Goal: Task Accomplishment & Management: Manage account settings

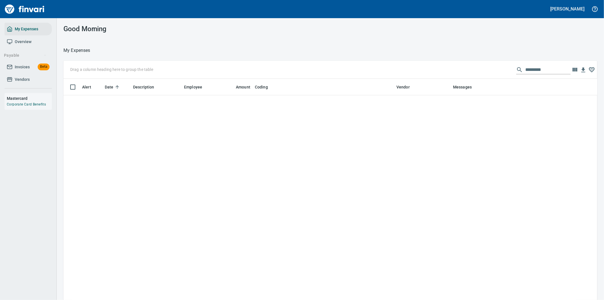
scroll to position [228, 520]
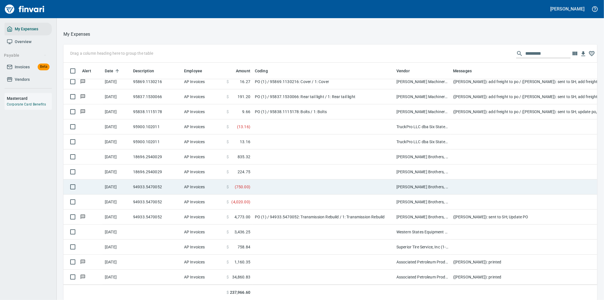
click at [248, 184] on span "( 750.00 )" at bounding box center [243, 187] width 16 height 6
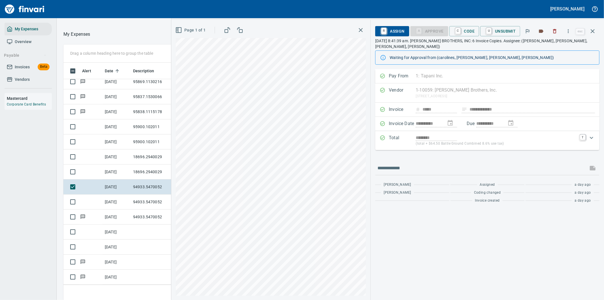
scroll to position [228, 378]
click at [568, 30] on icon "button" at bounding box center [569, 31] width 6 height 6
click at [550, 46] on span "Download" at bounding box center [568, 47] width 54 height 7
click at [594, 29] on icon "button" at bounding box center [593, 31] width 7 height 7
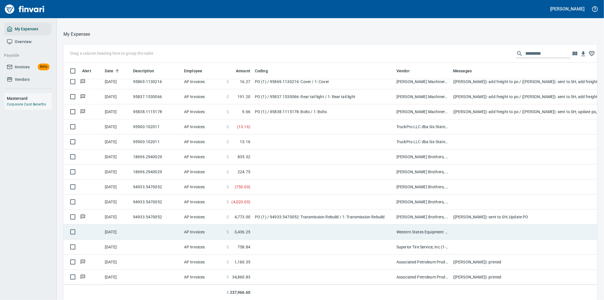
scroll to position [228, 516]
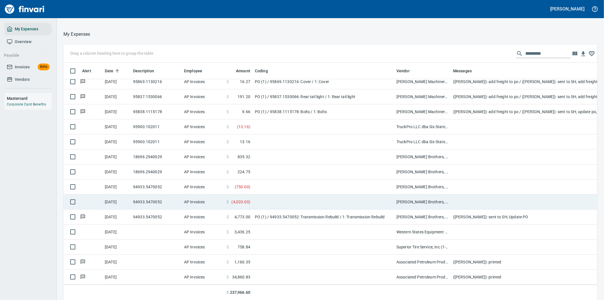
click at [272, 194] on td at bounding box center [324, 201] width 142 height 15
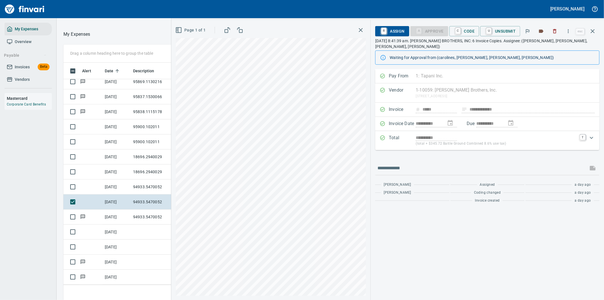
scroll to position [228, 378]
click at [570, 33] on icon "button" at bounding box center [569, 31] width 6 height 6
click at [555, 46] on span "Download" at bounding box center [568, 47] width 54 height 7
click at [593, 31] on icon "button" at bounding box center [593, 31] width 4 height 4
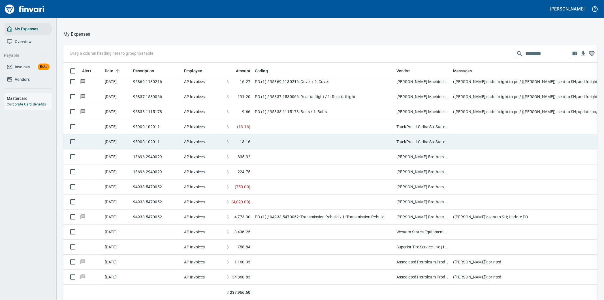
scroll to position [228, 520]
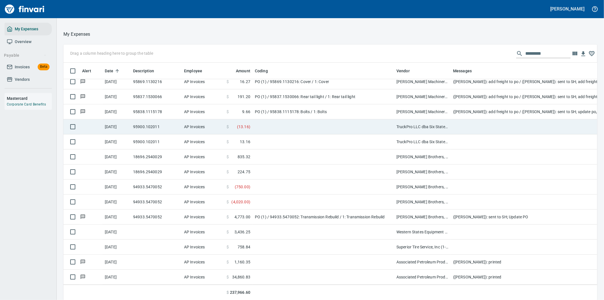
drag, startPoint x: 368, startPoint y: 211, endPoint x: 458, endPoint y: 117, distance: 129.8
click at [368, 211] on td "PO (1) / 94933.5470052: Transmission Rebuild / 1: Transmission Rebuild" at bounding box center [324, 216] width 142 height 15
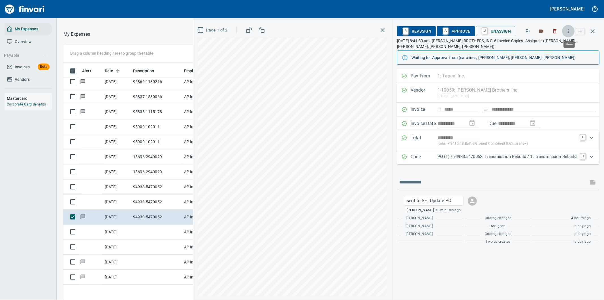
scroll to position [228, 378]
click at [567, 28] on icon "button" at bounding box center [569, 31] width 6 height 6
click at [330, 29] on div at bounding box center [302, 150] width 604 height 300
click at [568, 29] on icon "button" at bounding box center [569, 31] width 6 height 6
click at [550, 46] on span "Download" at bounding box center [568, 47] width 54 height 7
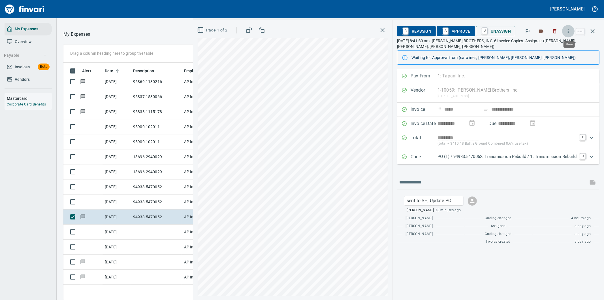
click at [570, 31] on icon "button" at bounding box center [569, 31] width 6 height 6
click at [551, 46] on span "Download" at bounding box center [568, 47] width 54 height 7
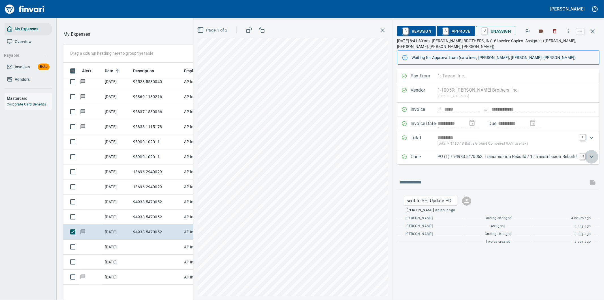
click at [593, 156] on icon "Expand" at bounding box center [591, 156] width 7 height 7
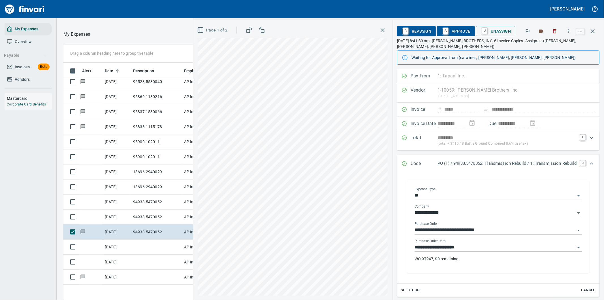
click at [462, 260] on p "WO 97947, $0 remaining" at bounding box center [498, 259] width 167 height 6
click at [590, 164] on icon "Expand" at bounding box center [591, 163] width 3 height 2
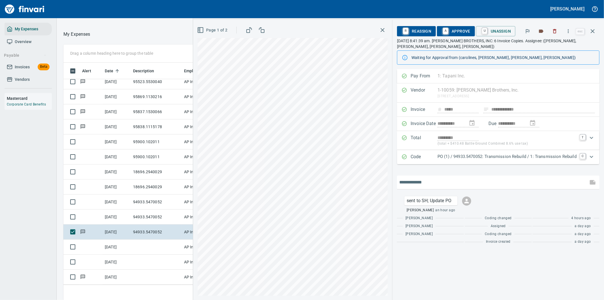
click at [430, 184] on input "text" at bounding box center [492, 182] width 187 height 9
click at [449, 183] on input "**********" at bounding box center [492, 182] width 187 height 9
click at [537, 182] on input "**********" at bounding box center [492, 182] width 187 height 9
type input "**********"
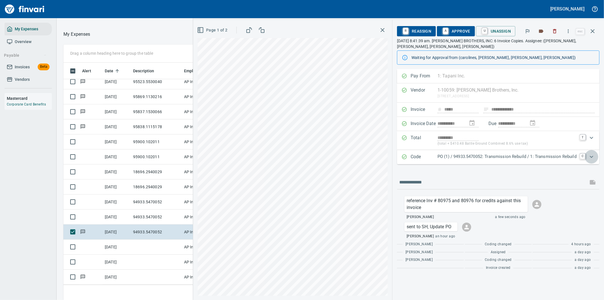
click at [591, 155] on icon "Expand" at bounding box center [591, 156] width 7 height 7
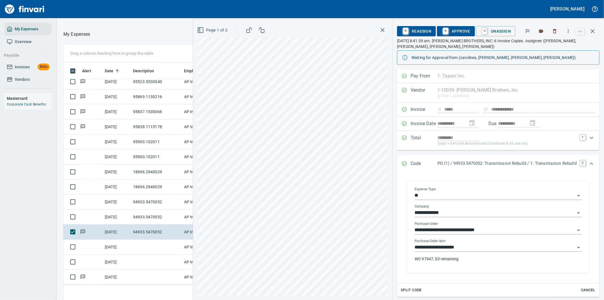
click at [449, 258] on p "WO 97947, $0 remaining" at bounding box center [498, 259] width 167 height 6
click at [448, 28] on span "A Approve" at bounding box center [456, 31] width 29 height 10
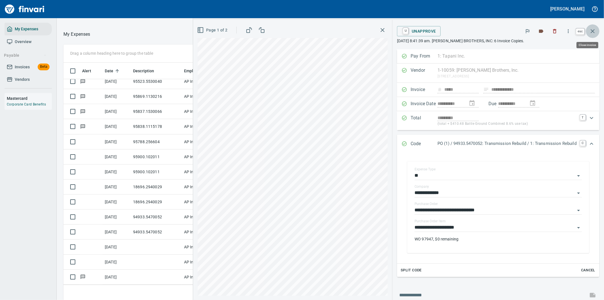
click at [593, 30] on icon "button" at bounding box center [593, 31] width 7 height 7
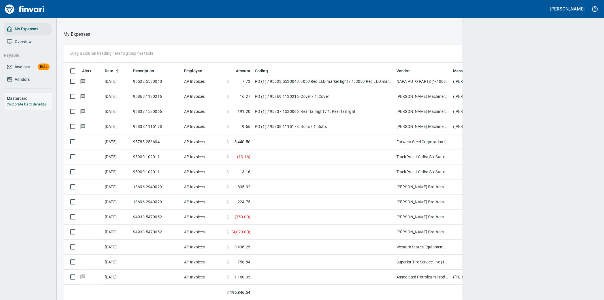
scroll to position [228, 517]
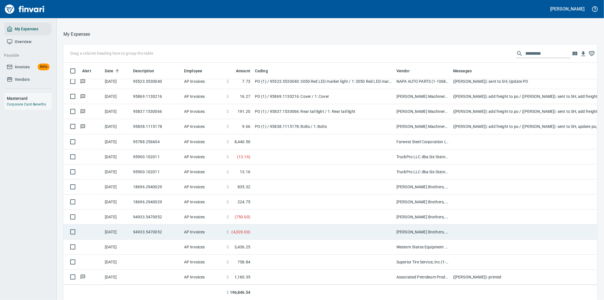
click at [289, 225] on td at bounding box center [324, 231] width 142 height 15
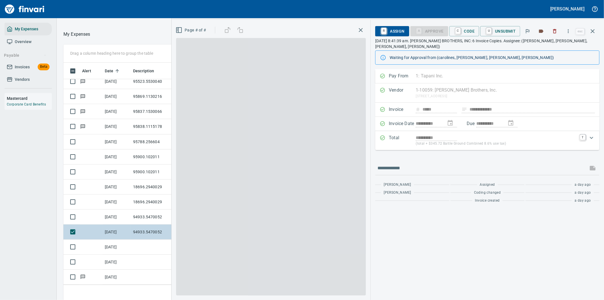
scroll to position [228, 378]
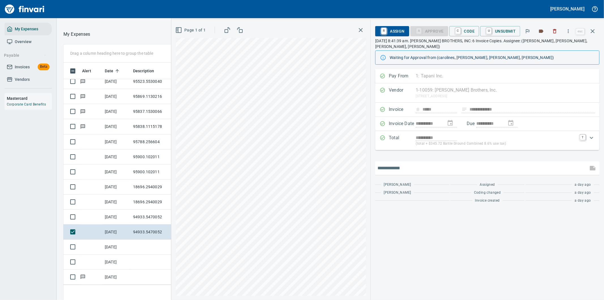
click at [417, 163] on input "text" at bounding box center [482, 167] width 209 height 9
click at [355, 163] on div "**********" at bounding box center [387, 160] width 433 height 280
type input "**********"
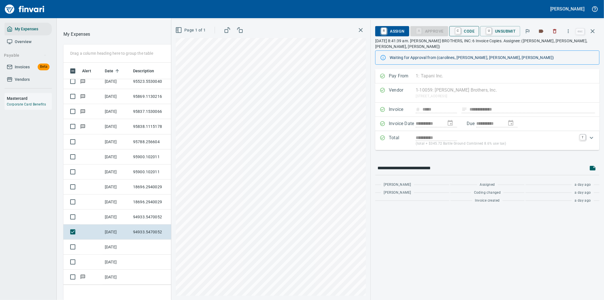
click at [471, 30] on span "C Code" at bounding box center [464, 31] width 21 height 10
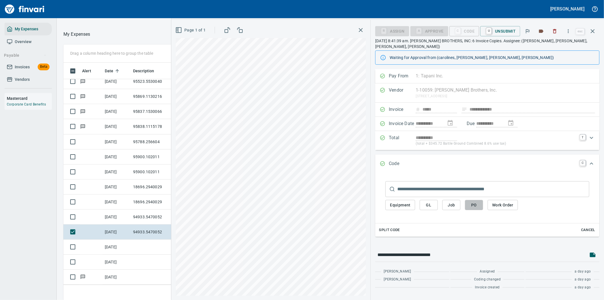
click at [473, 201] on span "PO" at bounding box center [474, 204] width 9 height 7
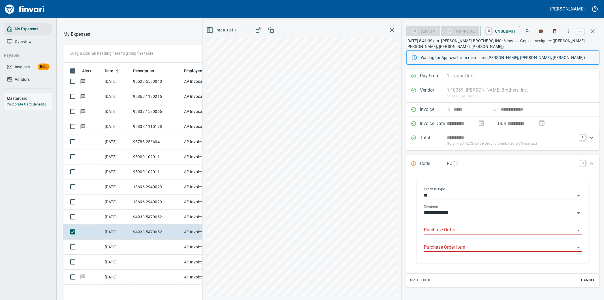
click at [443, 228] on input "Purchase Order" at bounding box center [499, 230] width 151 height 8
drag, startPoint x: 462, startPoint y: 244, endPoint x: 452, endPoint y: 251, distance: 12.3
click at [462, 243] on li "94933.5470052: Transmission Rebuild" at bounding box center [500, 245] width 153 height 14
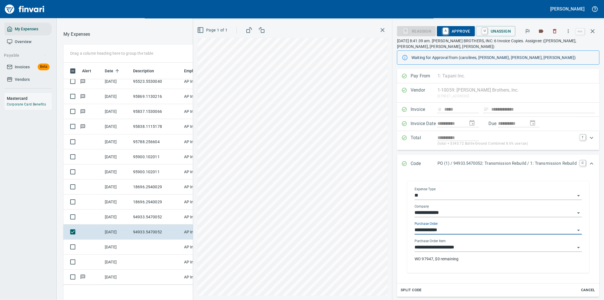
type input "**********"
click at [448, 31] on span "A Approve" at bounding box center [456, 31] width 29 height 10
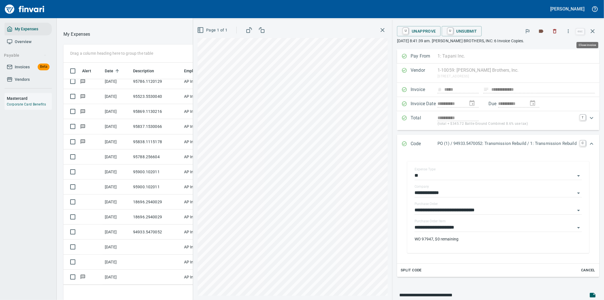
click at [593, 29] on icon "button" at bounding box center [593, 31] width 7 height 7
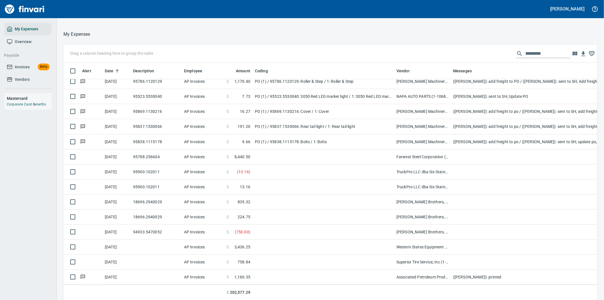
scroll to position [228, 520]
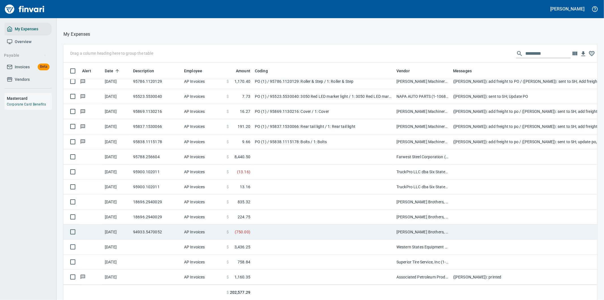
click at [288, 226] on td at bounding box center [324, 231] width 142 height 15
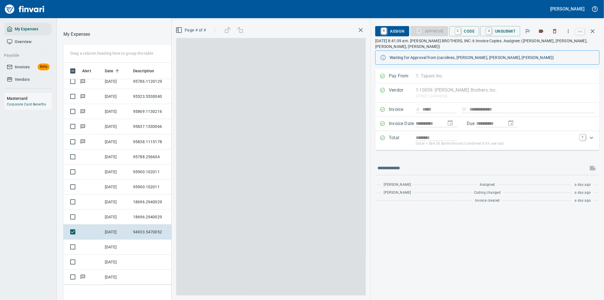
scroll to position [228, 378]
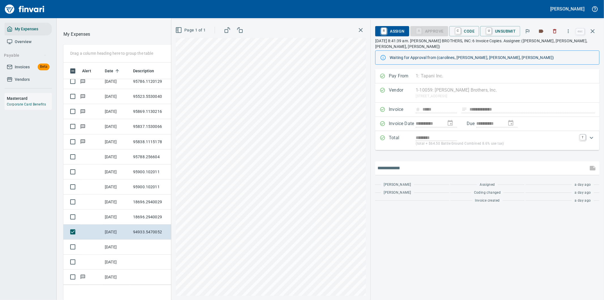
click at [406, 163] on input "text" at bounding box center [482, 167] width 209 height 9
paste input "**********"
type input "**********"
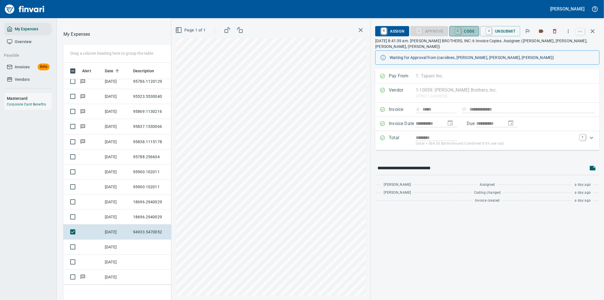
click at [467, 29] on span "C Code" at bounding box center [464, 31] width 21 height 10
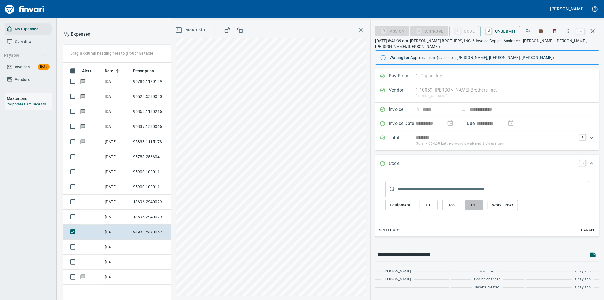
click at [472, 201] on span "PO" at bounding box center [474, 204] width 9 height 7
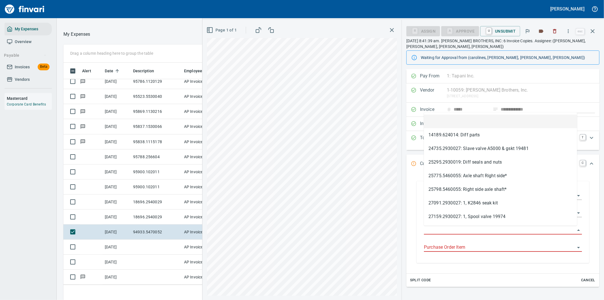
click at [454, 229] on input "Purchase Order" at bounding box center [499, 230] width 151 height 8
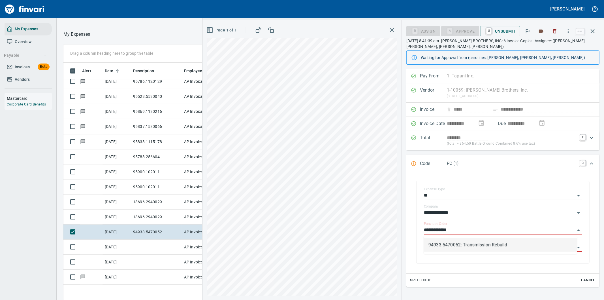
click at [471, 247] on li "94933.5470052: Transmission Rebuild" at bounding box center [500, 245] width 153 height 14
type input "**********"
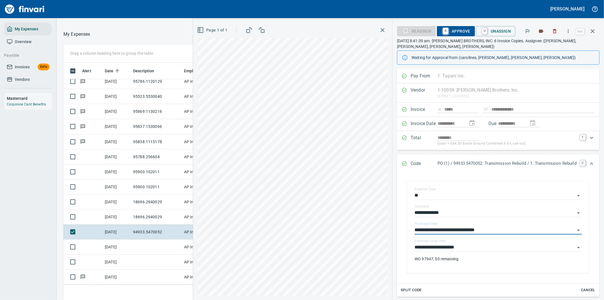
type input "**********"
drag, startPoint x: 455, startPoint y: 29, endPoint x: 444, endPoint y: 40, distance: 15.2
click at [455, 29] on span "A Approve" at bounding box center [456, 31] width 29 height 10
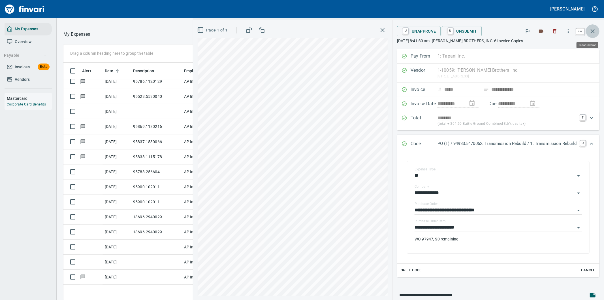
click at [596, 30] on icon "button" at bounding box center [593, 31] width 7 height 7
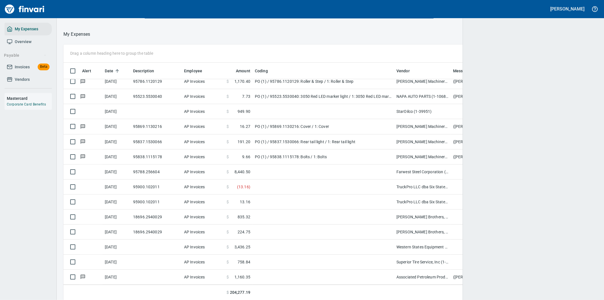
scroll to position [228, 517]
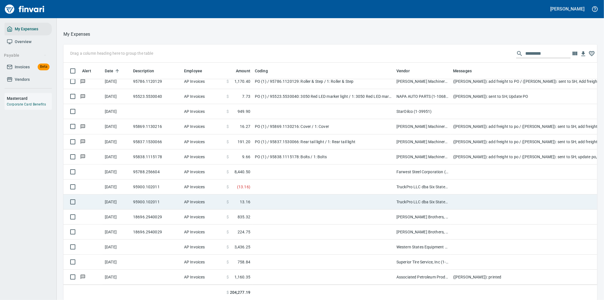
click at [257, 195] on td at bounding box center [324, 201] width 142 height 15
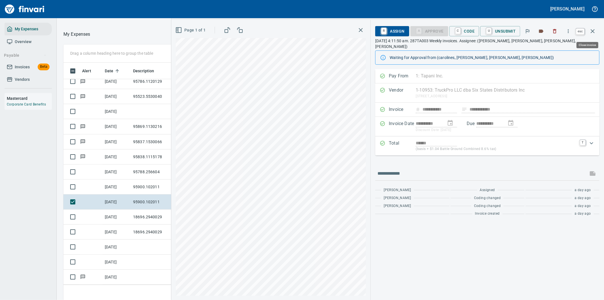
scroll to position [228, 378]
click at [594, 28] on icon "button" at bounding box center [593, 31] width 7 height 7
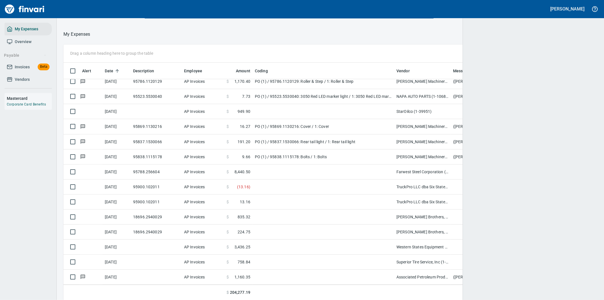
scroll to position [228, 520]
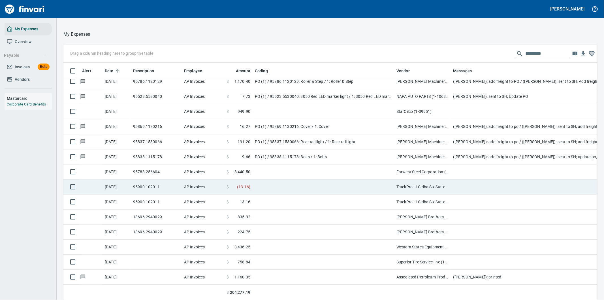
click at [279, 181] on td at bounding box center [324, 186] width 142 height 15
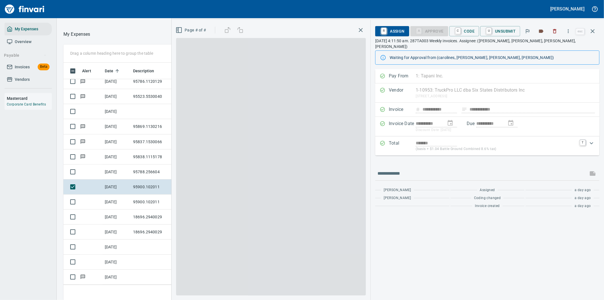
scroll to position [228, 378]
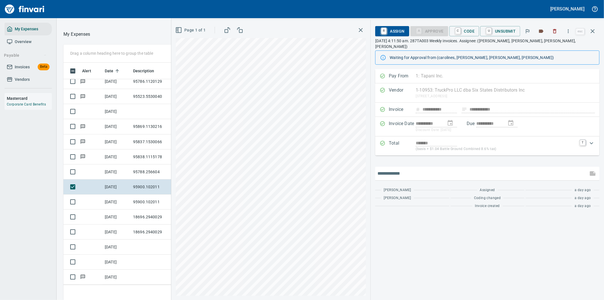
click at [406, 169] on input "text" at bounding box center [482, 173] width 209 height 9
click at [352, 165] on div "**********" at bounding box center [387, 160] width 433 height 280
type input "**********"
drag, startPoint x: 594, startPoint y: 29, endPoint x: 477, endPoint y: 48, distance: 118.2
click at [594, 29] on icon "button" at bounding box center [593, 31] width 7 height 7
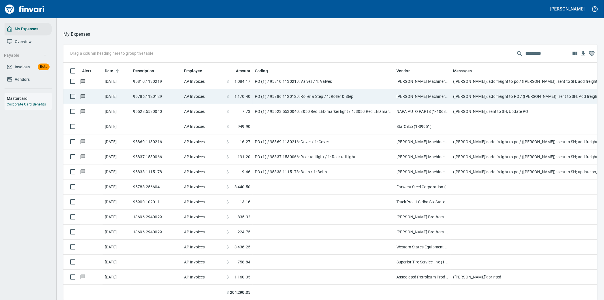
scroll to position [228, 520]
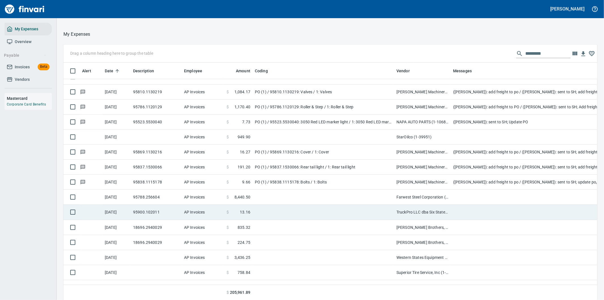
click at [280, 211] on td at bounding box center [324, 212] width 142 height 15
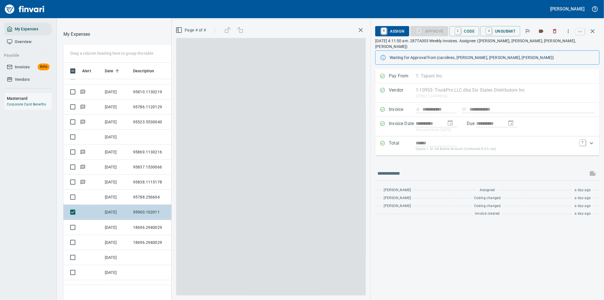
scroll to position [228, 378]
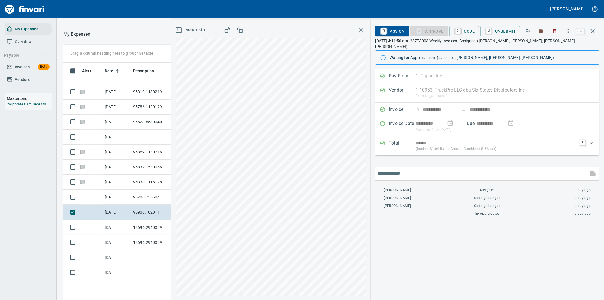
click at [413, 169] on input "text" at bounding box center [482, 173] width 209 height 9
paste input "**********"
type input "**********"
click at [466, 31] on span "C Code" at bounding box center [464, 31] width 21 height 10
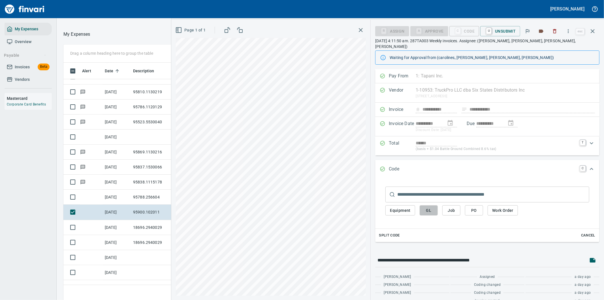
click at [427, 207] on span "GL" at bounding box center [428, 210] width 9 height 7
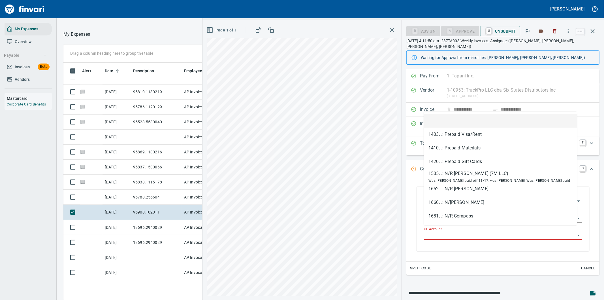
click at [444, 231] on input "GL Account" at bounding box center [499, 235] width 151 height 8
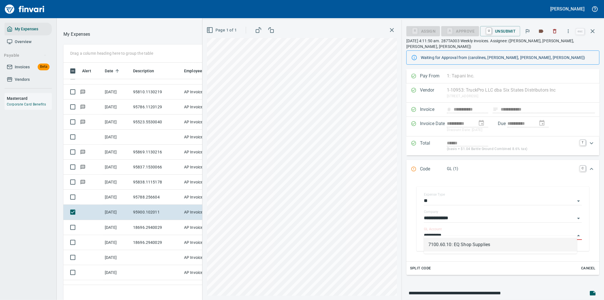
click at [466, 245] on li "7100.60.10: EQ Shop Supplies" at bounding box center [500, 245] width 153 height 14
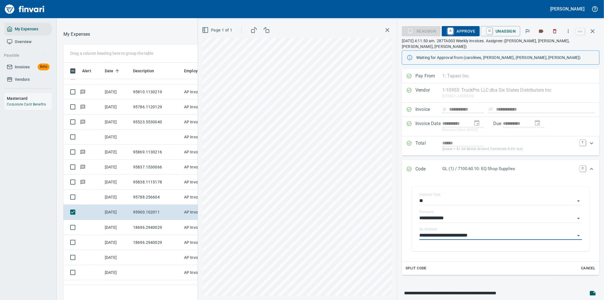
type input "**********"
click at [588, 165] on icon "Expand" at bounding box center [591, 168] width 7 height 7
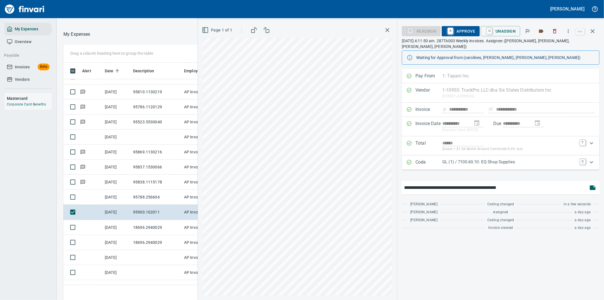
drag, startPoint x: 427, startPoint y: 180, endPoint x: 431, endPoint y: 180, distance: 4.5
click at [432, 183] on input "**********" at bounding box center [495, 187] width 182 height 9
drag, startPoint x: 426, startPoint y: 181, endPoint x: 434, endPoint y: 180, distance: 8.1
click at [434, 183] on input "**********" at bounding box center [495, 187] width 182 height 9
drag, startPoint x: 467, startPoint y: 180, endPoint x: 472, endPoint y: 180, distance: 4.2
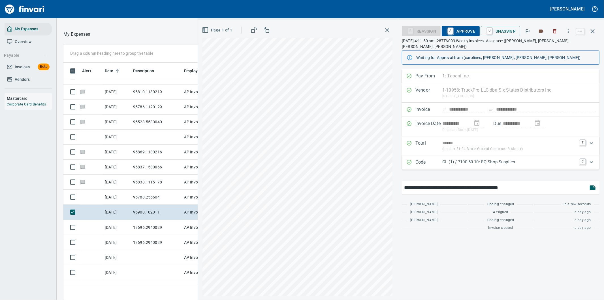
click at [472, 183] on input "**********" at bounding box center [495, 187] width 182 height 9
click at [541, 183] on input "**********" at bounding box center [495, 187] width 182 height 9
type input "**********"
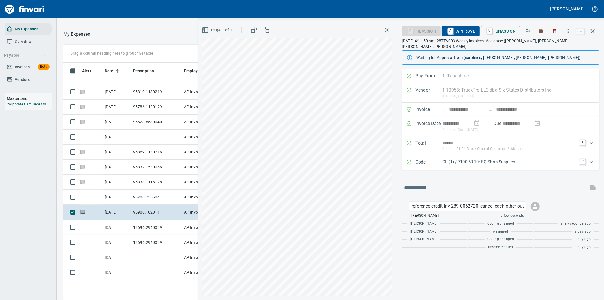
click at [465, 30] on span "A Approve" at bounding box center [461, 31] width 29 height 10
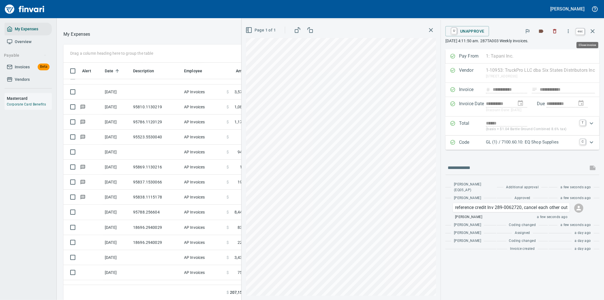
click at [593, 29] on icon "button" at bounding box center [593, 31] width 7 height 7
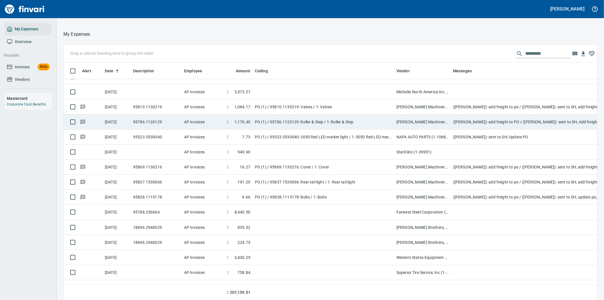
scroll to position [228, 520]
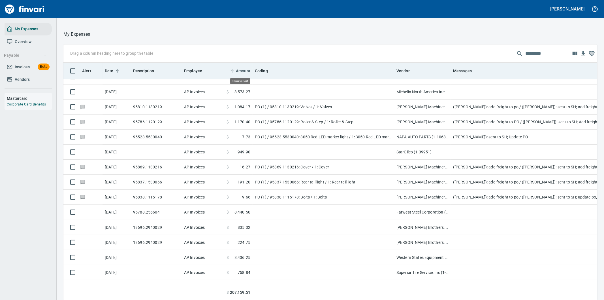
click at [243, 68] on span "Amount" at bounding box center [243, 70] width 14 height 7
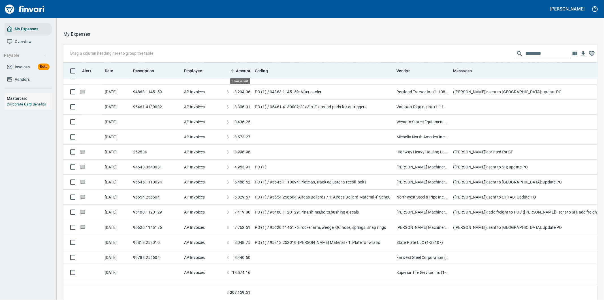
click at [240, 69] on span "Amount" at bounding box center [243, 70] width 14 height 7
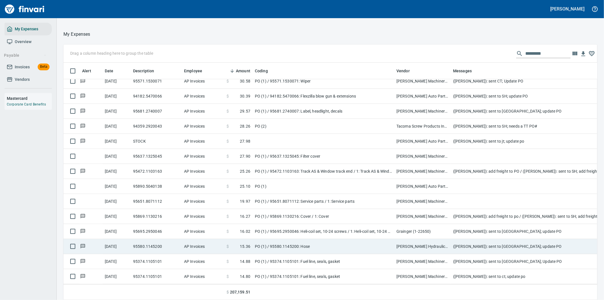
scroll to position [3259, 0]
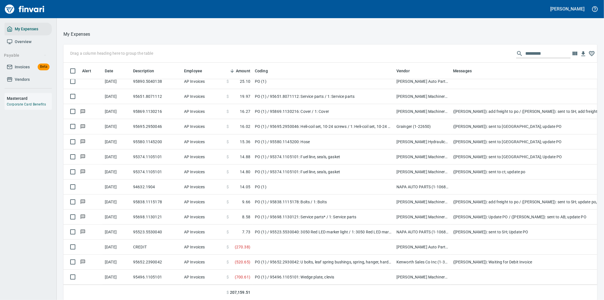
click at [526, 53] on input "text" at bounding box center [548, 53] width 45 height 9
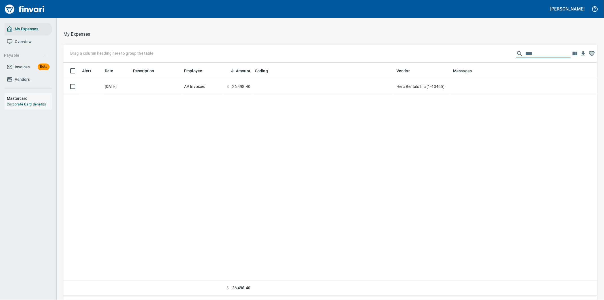
scroll to position [0, 0]
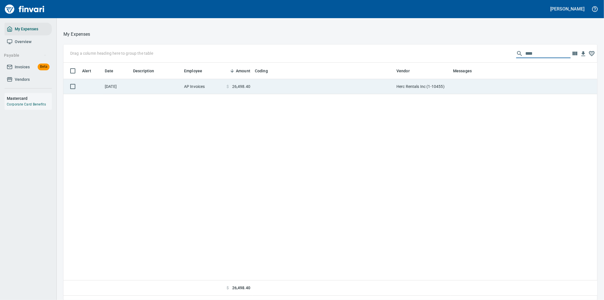
type input "****"
click at [461, 86] on td at bounding box center [564, 86] width 227 height 15
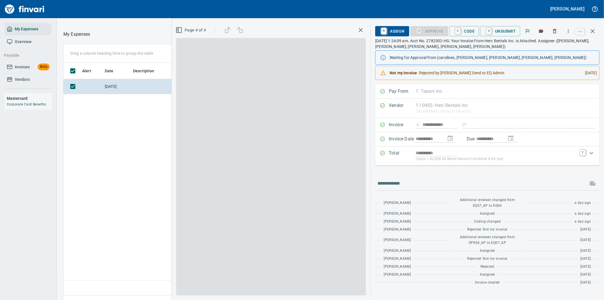
scroll to position [228, 383]
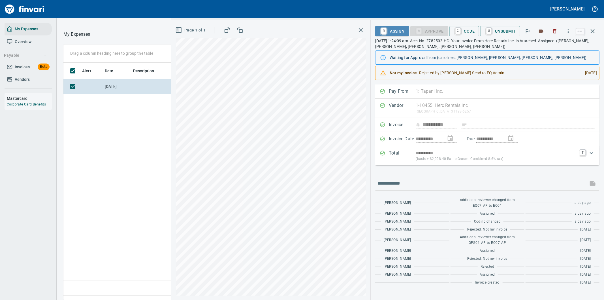
click at [392, 30] on span "R Assign" at bounding box center [392, 31] width 25 height 10
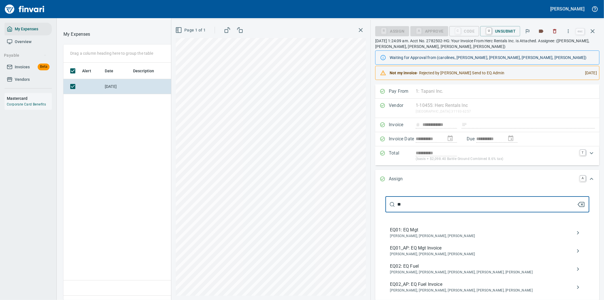
type input "**"
click at [428, 186] on div "Assign A" at bounding box center [487, 179] width 224 height 19
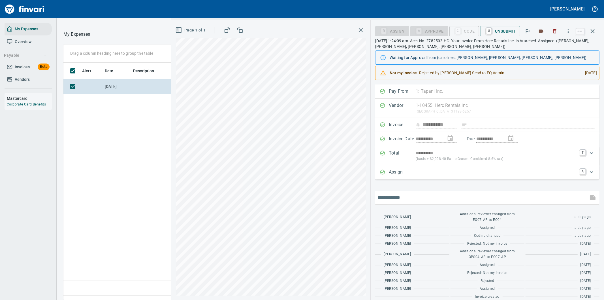
click at [405, 199] on input "text" at bounding box center [482, 197] width 209 height 9
type input "*******"
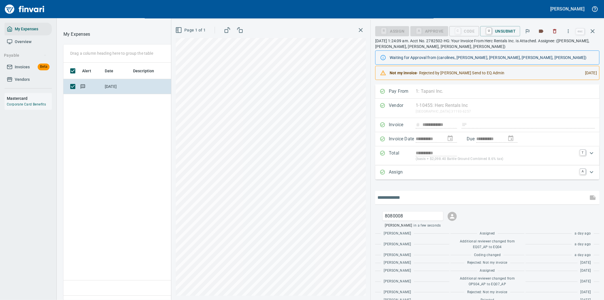
click at [415, 195] on input "text" at bounding box center [482, 197] width 209 height 9
click at [410, 170] on p "Assign" at bounding box center [402, 172] width 27 height 7
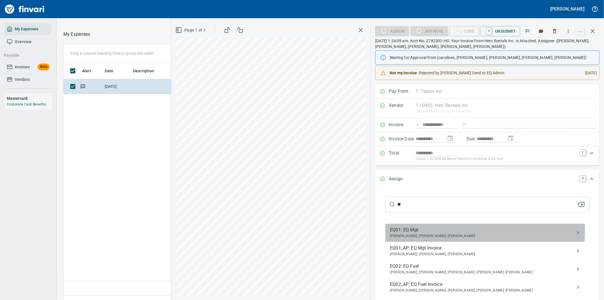
click at [409, 232] on span "EQ01: EQ Mgt" at bounding box center [483, 229] width 186 height 7
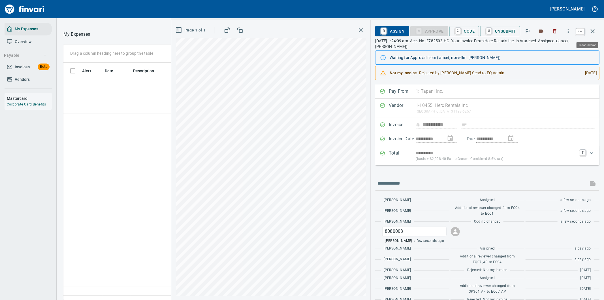
scroll to position [228, 383]
click at [592, 31] on icon "button" at bounding box center [593, 31] width 7 height 7
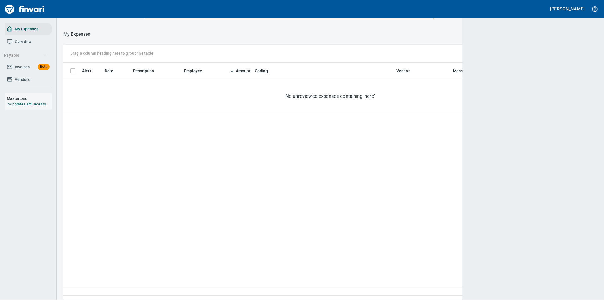
scroll to position [228, 522]
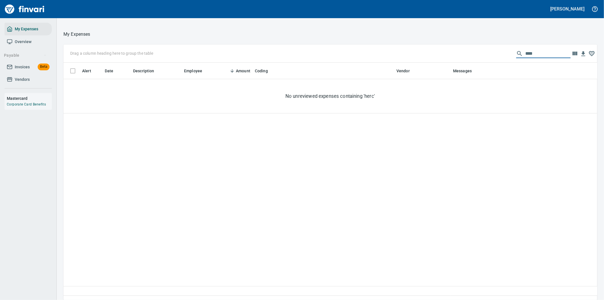
drag, startPoint x: 532, startPoint y: 53, endPoint x: 501, endPoint y: 53, distance: 30.9
click at [501, 53] on div "Drag a column heading here to group the table ****" at bounding box center [330, 53] width 534 height 18
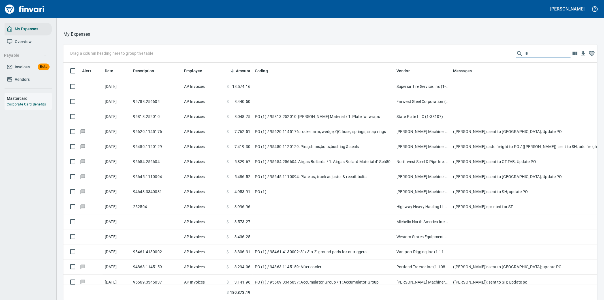
scroll to position [228, 520]
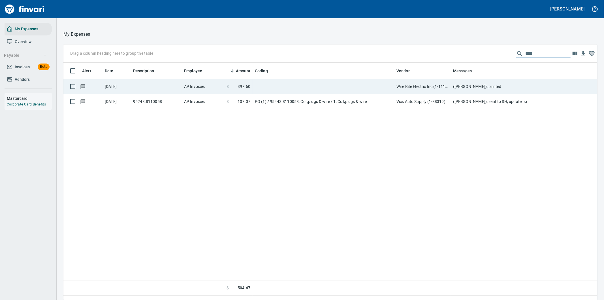
type input "****"
click at [436, 90] on td "Wire Rite Electric Inc (1-11130)" at bounding box center [422, 86] width 57 height 15
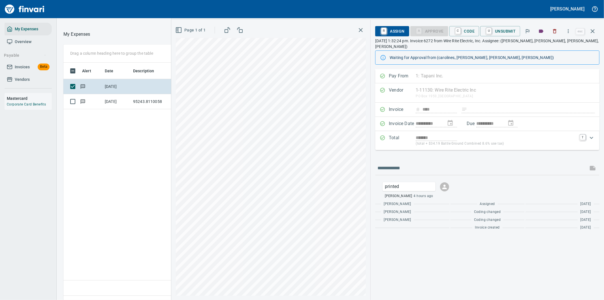
scroll to position [228, 383]
click at [396, 30] on span "R Assign" at bounding box center [392, 31] width 25 height 10
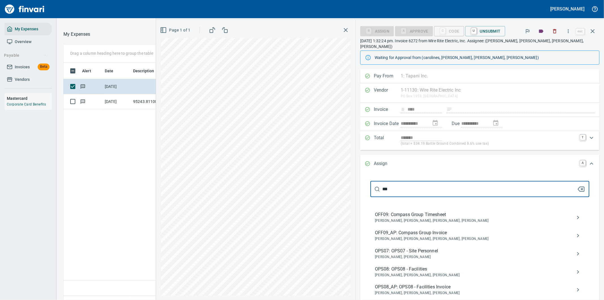
type input "***"
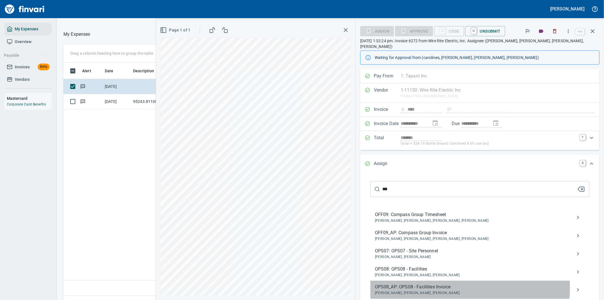
click at [449, 283] on span "OPS08_AP: OPS08 - Facilities Invoice" at bounding box center [475, 286] width 201 height 7
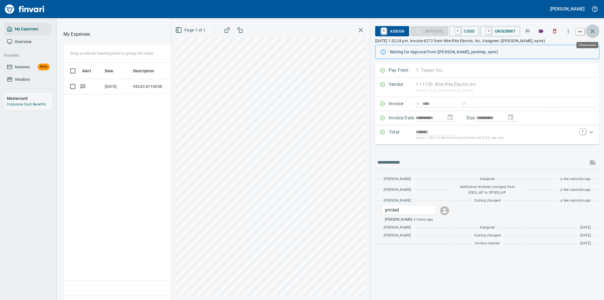
click at [593, 32] on icon "button" at bounding box center [593, 31] width 7 height 7
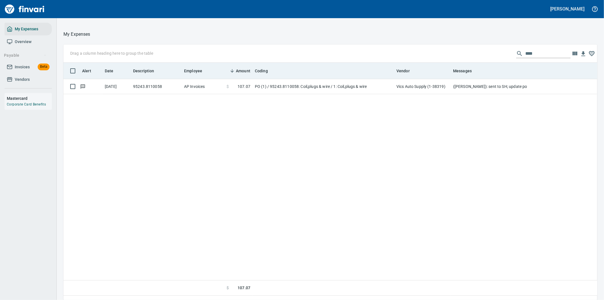
scroll to position [228, 525]
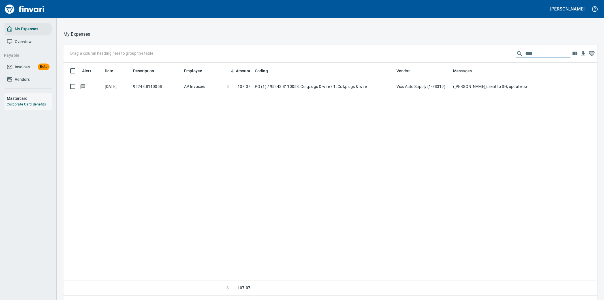
drag, startPoint x: 531, startPoint y: 53, endPoint x: 515, endPoint y: 53, distance: 16.4
click at [516, 53] on div "****" at bounding box center [543, 53] width 54 height 9
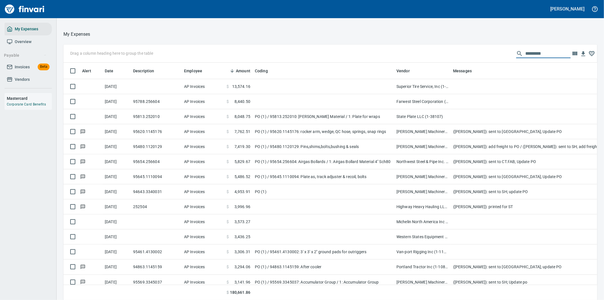
scroll to position [228, 520]
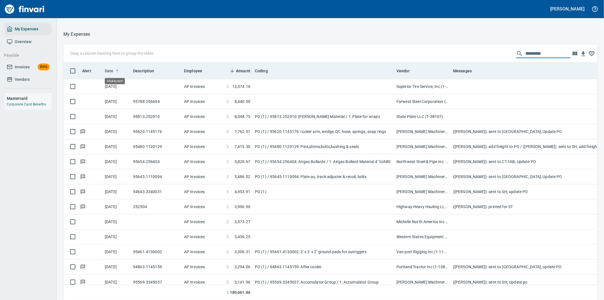
click at [108, 69] on span "Date" at bounding box center [109, 70] width 9 height 7
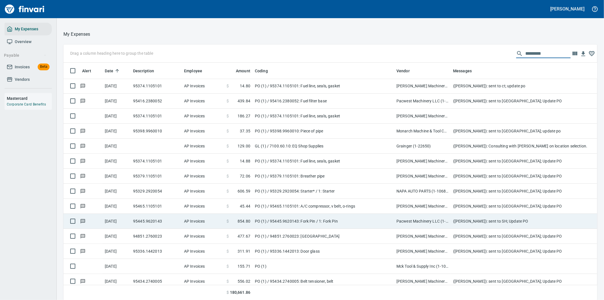
scroll to position [724, 0]
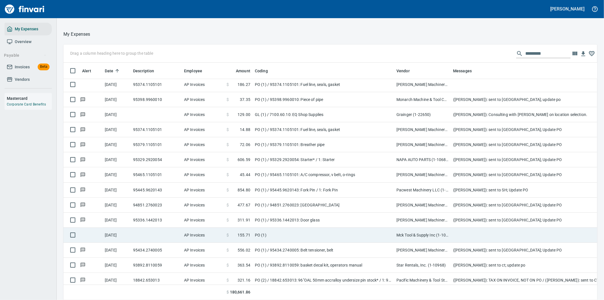
click at [436, 231] on td "Mck Tool & Supply Inc (1-10644)" at bounding box center [422, 235] width 57 height 15
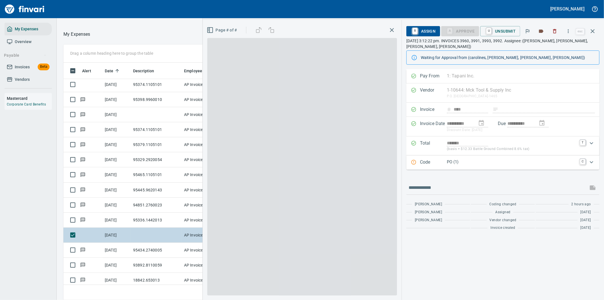
scroll to position [228, 378]
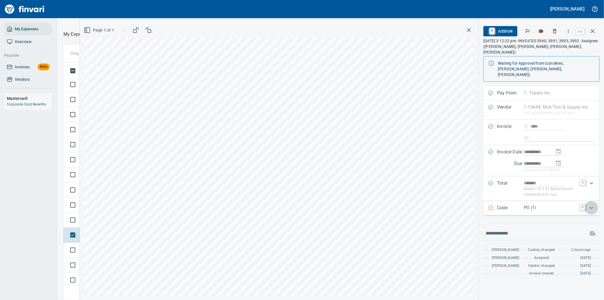
click at [592, 204] on icon "Expand" at bounding box center [591, 207] width 7 height 7
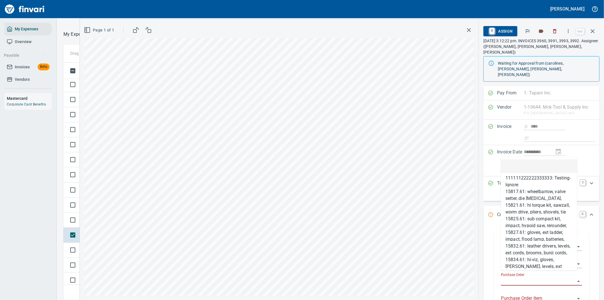
click at [523, 277] on input "Purchase Order" at bounding box center [538, 281] width 74 height 8
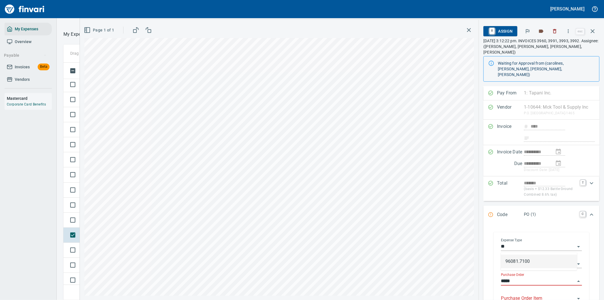
click at [522, 262] on li "96081.7100" at bounding box center [539, 261] width 76 height 14
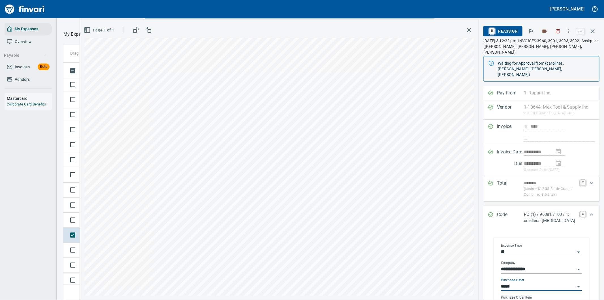
type input "**********"
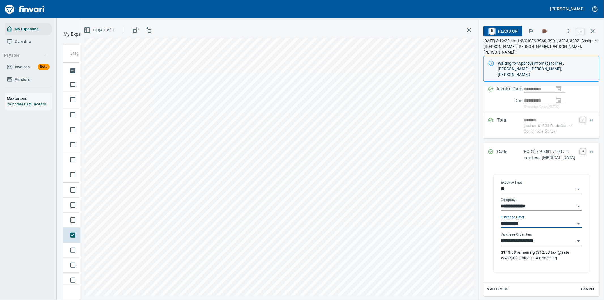
scroll to position [94, 0]
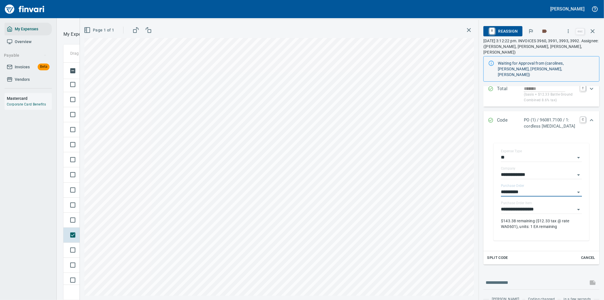
type input "**********"
click at [467, 28] on icon "button" at bounding box center [469, 30] width 7 height 7
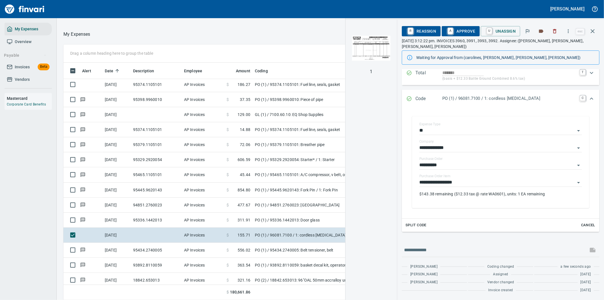
scroll to position [65, 0]
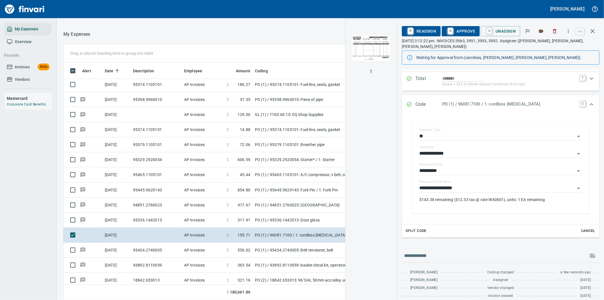
click at [462, 30] on span "A Approve" at bounding box center [461, 31] width 29 height 10
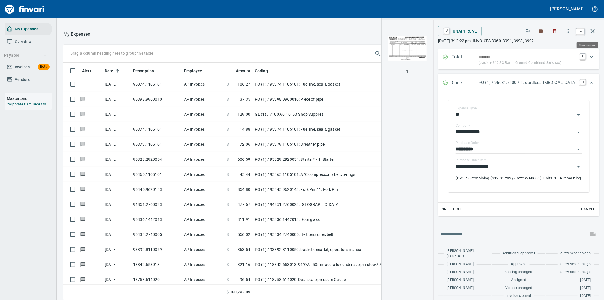
scroll to position [228, 378]
click at [594, 32] on icon "button" at bounding box center [593, 31] width 7 height 7
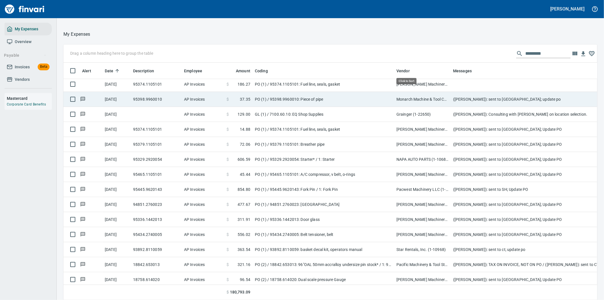
scroll to position [228, 520]
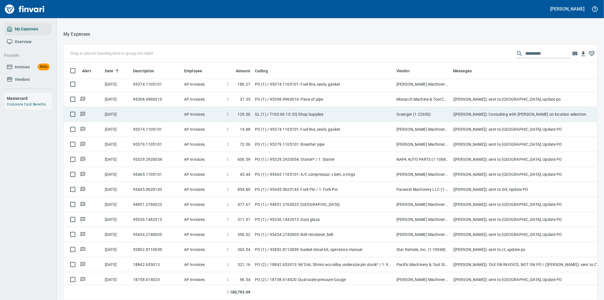
click at [369, 112] on td "GL (1) / 7100.60.10: EQ Shop Supplies" at bounding box center [324, 114] width 142 height 15
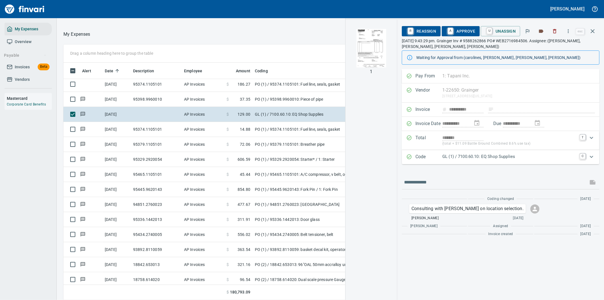
scroll to position [228, 378]
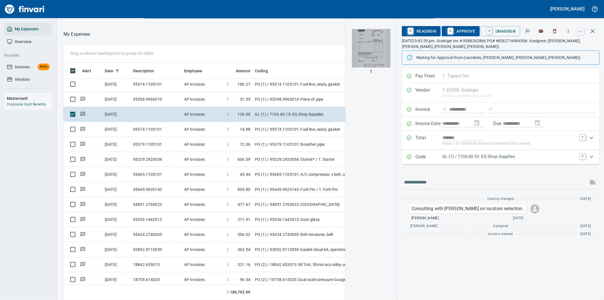
click at [367, 46] on img "button" at bounding box center [371, 48] width 39 height 39
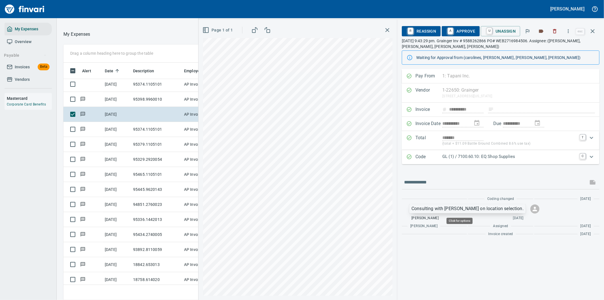
click at [474, 209] on p "Consulting with Aaron D. on location selection." at bounding box center [468, 208] width 112 height 7
click at [494, 207] on p "Consulting with Aaron D. on location selection." at bounding box center [468, 208] width 112 height 7
click at [494, 207] on div at bounding box center [302, 150] width 604 height 300
click at [493, 208] on p "Consulting with Aaron D. on location selection." at bounding box center [468, 208] width 112 height 7
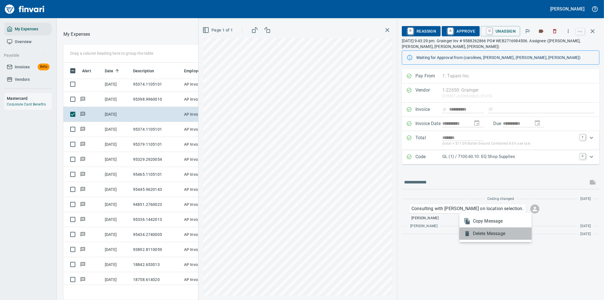
click at [482, 234] on span "Delete Message" at bounding box center [500, 233] width 54 height 7
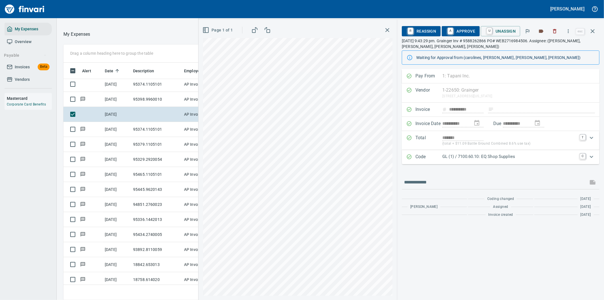
click at [549, 156] on p "GL (1) / 7100.60.10: EQ Shop Supplies" at bounding box center [510, 156] width 134 height 7
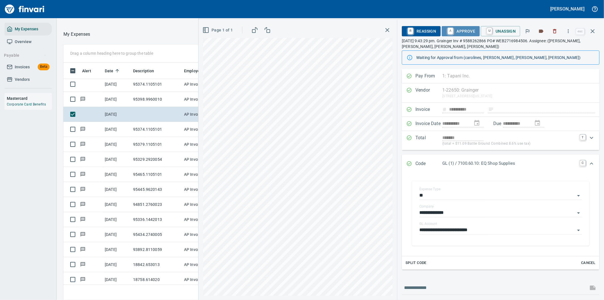
click at [462, 30] on span "A Approve" at bounding box center [461, 31] width 29 height 10
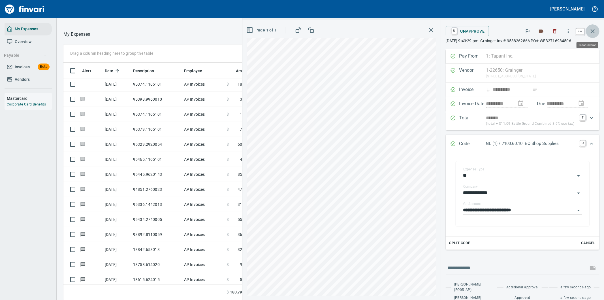
click at [592, 30] on icon "button" at bounding box center [593, 31] width 7 height 7
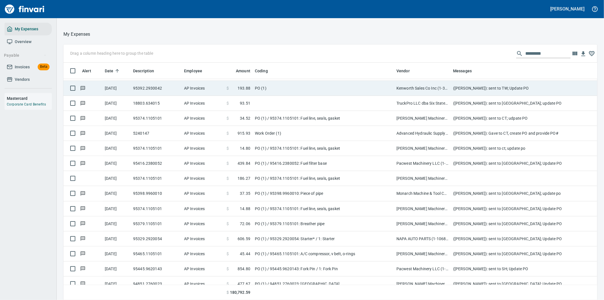
scroll to position [598, 0]
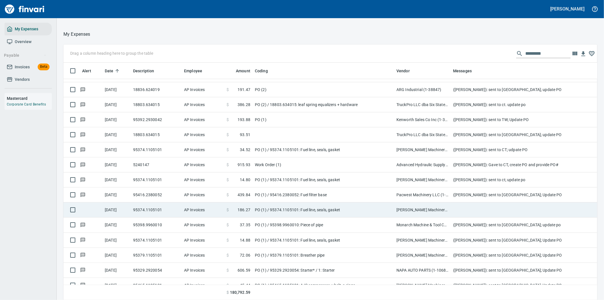
click at [361, 209] on td "PO (1) / 95374.1105101: Fuel line, seals, gasket" at bounding box center [324, 209] width 142 height 15
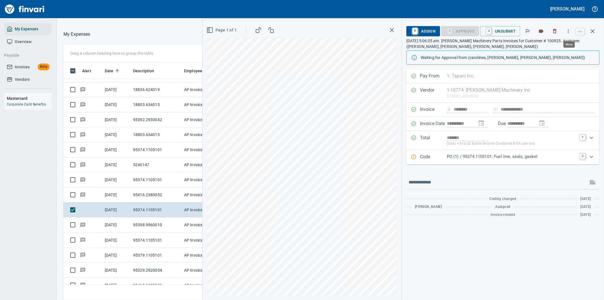
scroll to position [228, 378]
click at [568, 30] on icon "button" at bounding box center [569, 31] width 6 height 6
click at [554, 44] on span "Download" at bounding box center [568, 47] width 54 height 7
click at [437, 179] on input "text" at bounding box center [497, 182] width 177 height 9
type input "**********"
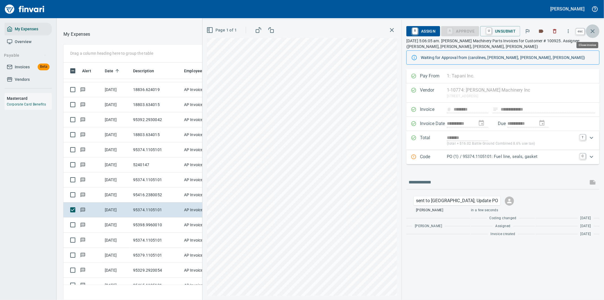
click at [593, 31] on icon "button" at bounding box center [593, 31] width 4 height 4
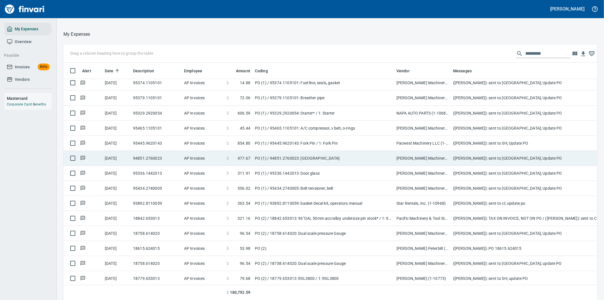
scroll to position [787, 0]
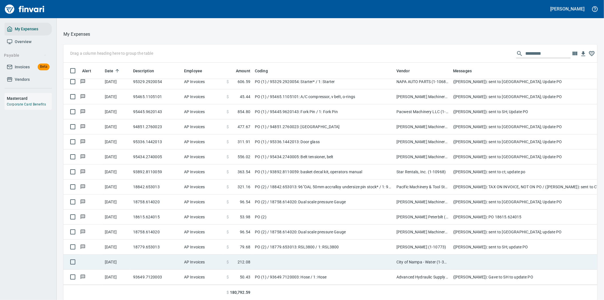
click at [328, 260] on td at bounding box center [324, 261] width 142 height 15
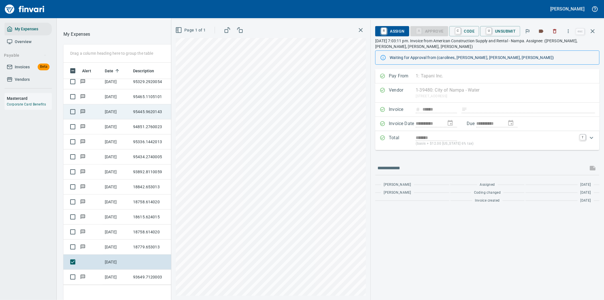
scroll to position [228, 378]
click at [441, 249] on div "**********" at bounding box center [487, 184] width 233 height 231
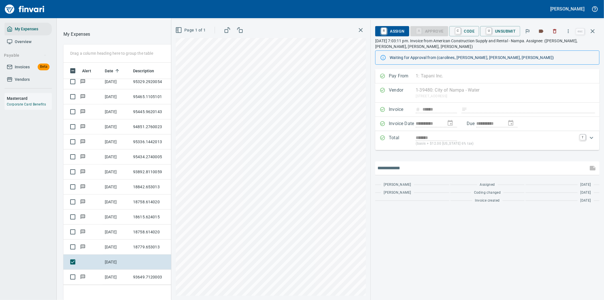
click at [400, 167] on input "text" at bounding box center [482, 167] width 209 height 9
click at [378, 167] on input "**********" at bounding box center [482, 167] width 209 height 9
click at [542, 167] on input "**********" at bounding box center [482, 167] width 209 height 9
click at [382, 166] on input "**********" at bounding box center [482, 167] width 209 height 9
click at [585, 168] on input "**********" at bounding box center [482, 167] width 209 height 9
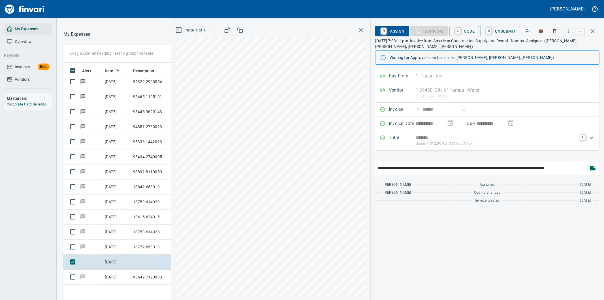
type input "**********"
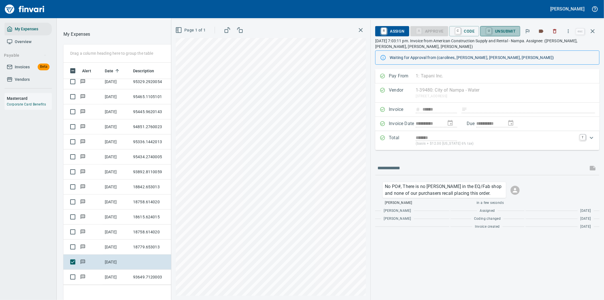
click at [507, 31] on span "U Unsubmit" at bounding box center [500, 31] width 31 height 10
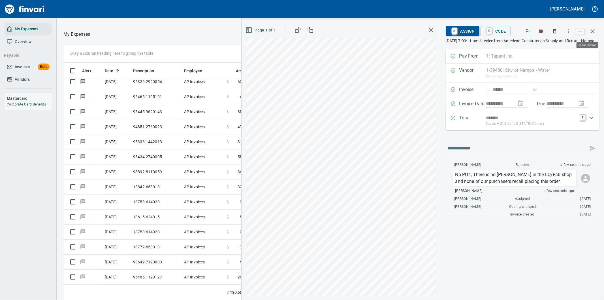
click at [593, 30] on icon "button" at bounding box center [593, 31] width 7 height 7
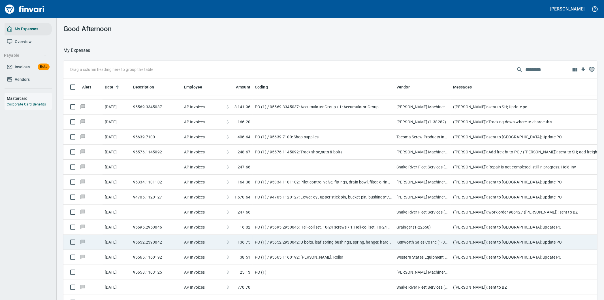
scroll to position [1637, 0]
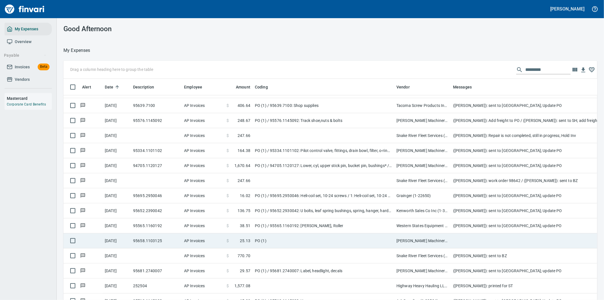
click at [301, 236] on td "PO (1)" at bounding box center [324, 240] width 142 height 15
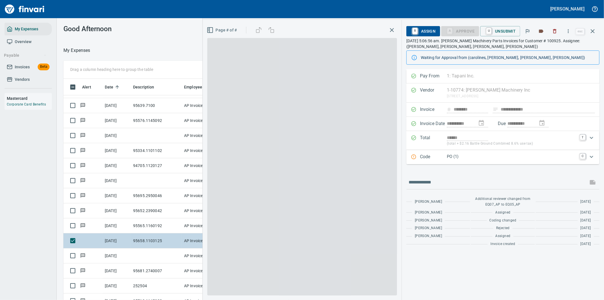
scroll to position [228, 378]
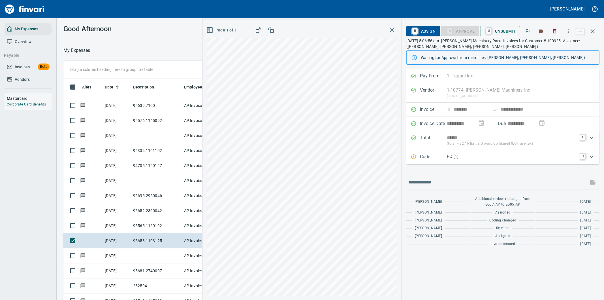
click at [571, 158] on p "PO (1)" at bounding box center [512, 156] width 130 height 7
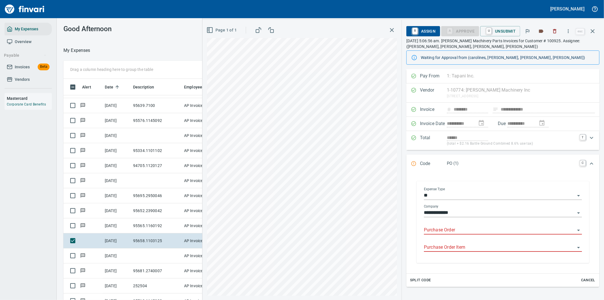
click at [497, 225] on div "Purchase Order" at bounding box center [503, 228] width 158 height 13
drag, startPoint x: 461, startPoint y: 231, endPoint x: 416, endPoint y: 231, distance: 45.3
click at [416, 231] on div "**********" at bounding box center [503, 221] width 184 height 93
type input "**********"
click at [569, 29] on icon "button" at bounding box center [568, 31] width 1 height 4
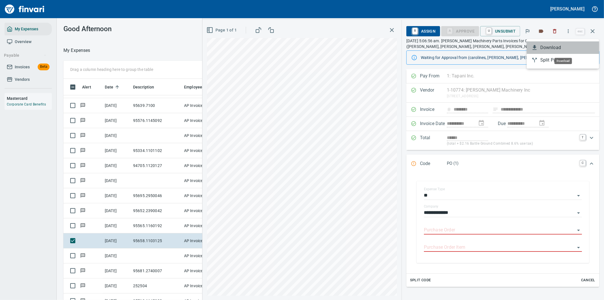
click at [547, 45] on span "Download" at bounding box center [568, 47] width 54 height 7
click at [588, 164] on icon "Expand" at bounding box center [591, 163] width 7 height 7
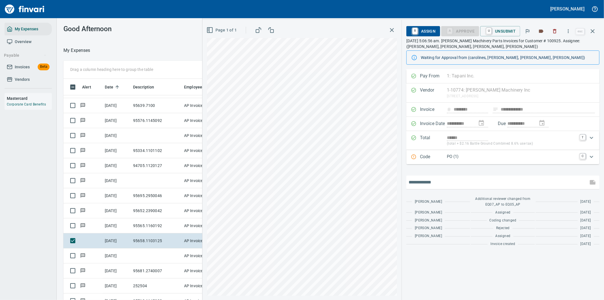
click at [432, 182] on input "text" at bounding box center [497, 182] width 177 height 9
type input "**********"
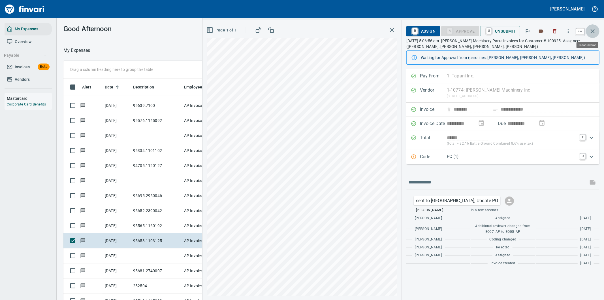
click at [594, 29] on icon "button" at bounding box center [593, 31] width 7 height 7
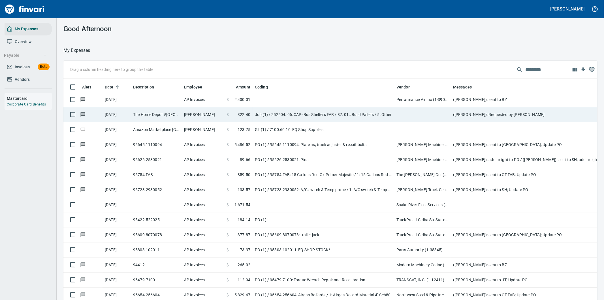
scroll to position [2140, 0]
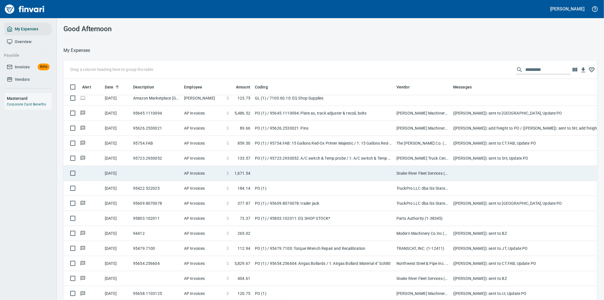
click at [347, 169] on td at bounding box center [324, 173] width 142 height 15
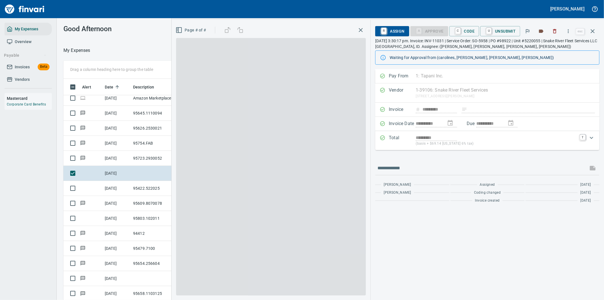
scroll to position [228, 378]
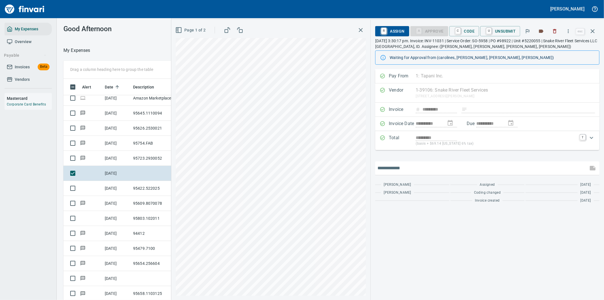
click at [428, 172] on input "text" at bounding box center [482, 167] width 209 height 9
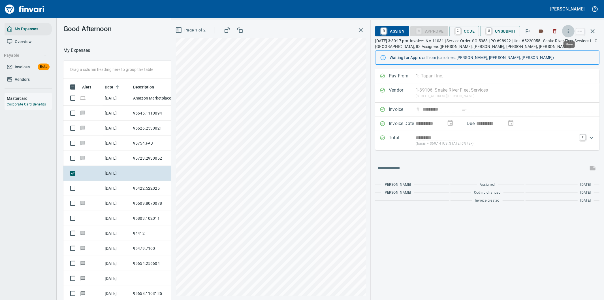
click at [569, 29] on icon "button" at bounding box center [569, 31] width 6 height 6
click at [547, 46] on span "Download" at bounding box center [568, 47] width 54 height 7
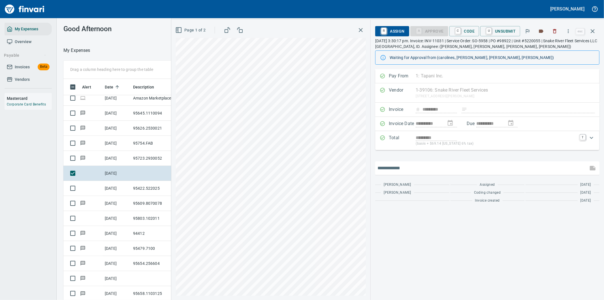
click at [398, 166] on input "text" at bounding box center [482, 167] width 209 height 9
type input "**********"
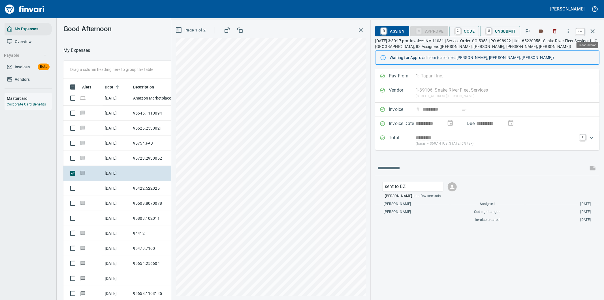
click at [596, 28] on icon "button" at bounding box center [593, 31] width 7 height 7
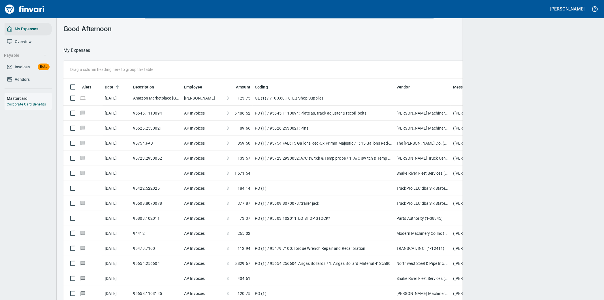
scroll to position [228, 520]
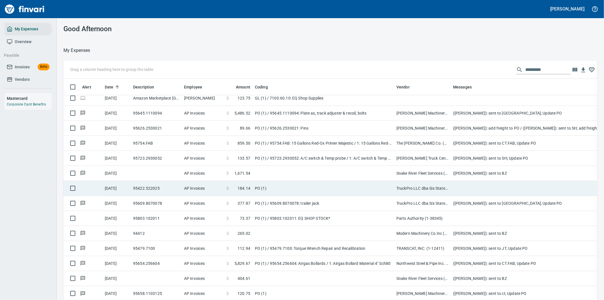
click at [291, 188] on td "PO (1)" at bounding box center [324, 188] width 142 height 15
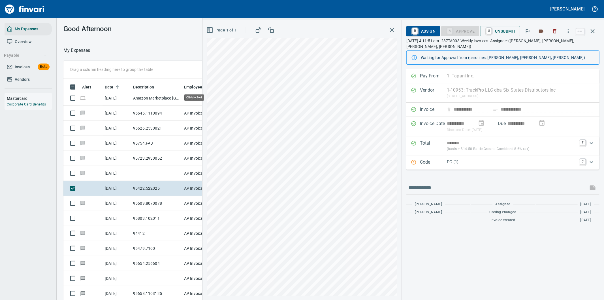
scroll to position [228, 378]
click at [592, 159] on icon "Expand" at bounding box center [591, 162] width 7 height 7
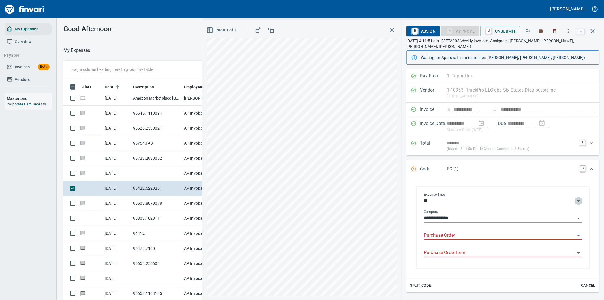
click at [575, 197] on icon "Open" at bounding box center [578, 200] width 7 height 7
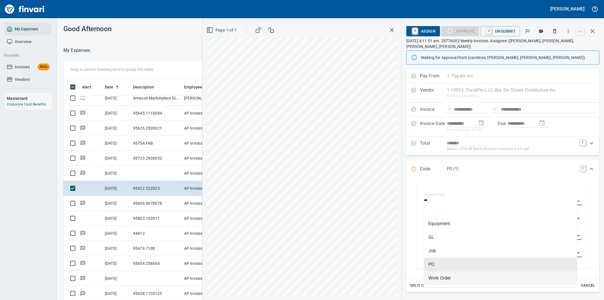
click at [444, 279] on li "Work Order" at bounding box center [500, 278] width 153 height 14
type input "*****"
type input "**********"
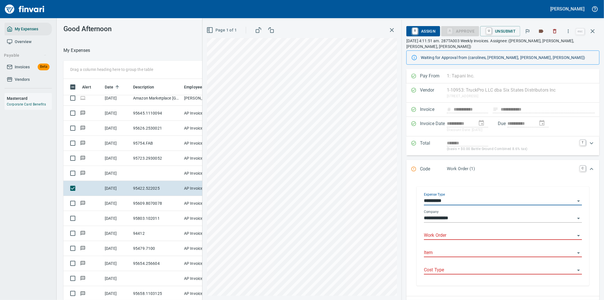
click at [441, 231] on input "Work Order" at bounding box center [499, 235] width 151 height 8
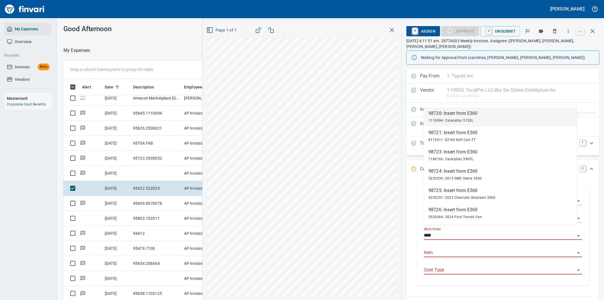
type input "*****"
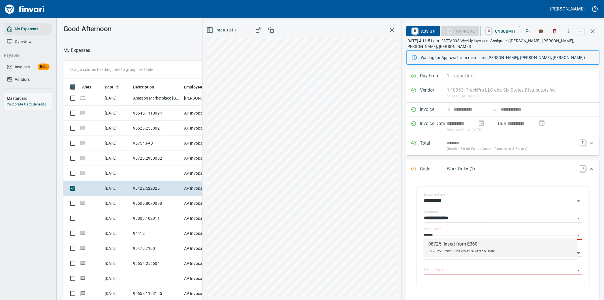
click at [449, 244] on div "98725: Insert from E360" at bounding box center [462, 244] width 67 height 7
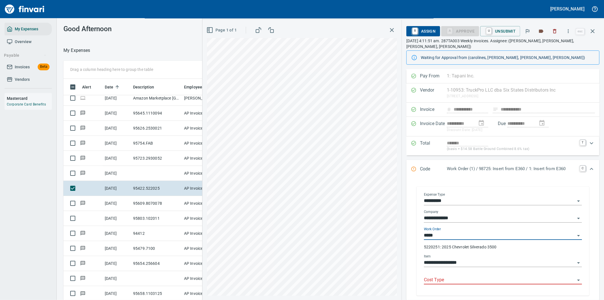
type input "******"
type input "**********"
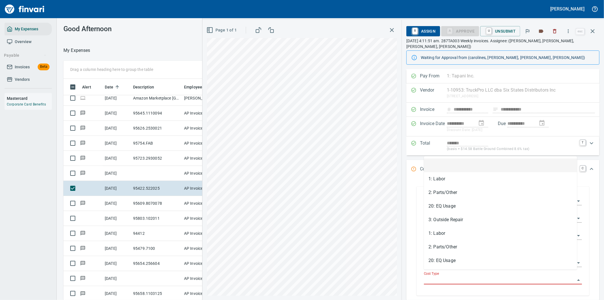
click at [437, 277] on input "Cost Type" at bounding box center [499, 280] width 151 height 8
drag, startPoint x: 445, startPoint y: 247, endPoint x: 458, endPoint y: 242, distance: 13.6
click at [445, 246] on li "2: Parts/Other" at bounding box center [500, 247] width 153 height 14
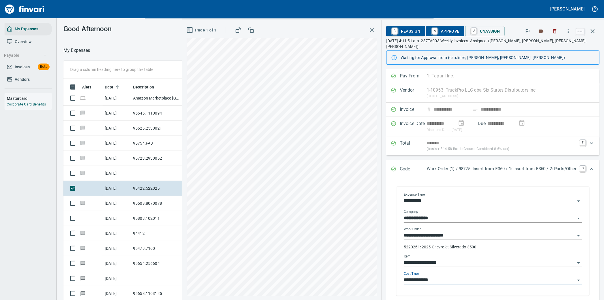
type input "**********"
drag, startPoint x: 438, startPoint y: 32, endPoint x: 594, endPoint y: 34, distance: 156.4
click at [438, 32] on span "A Approve" at bounding box center [445, 31] width 29 height 10
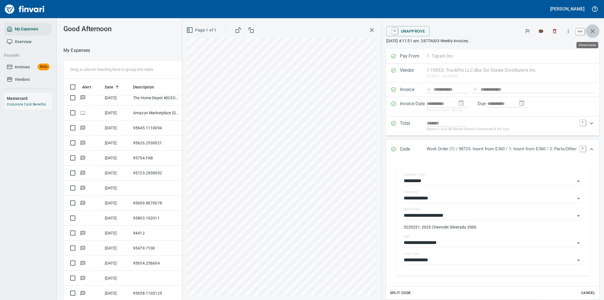
click at [593, 29] on icon "button" at bounding box center [593, 31] width 7 height 7
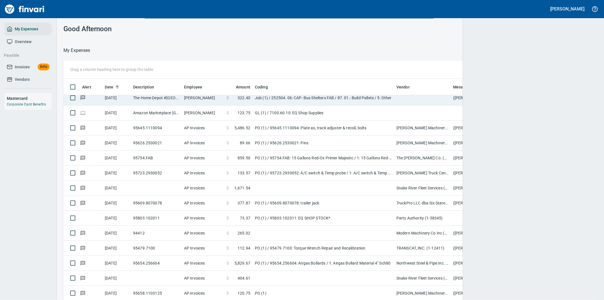
scroll to position [228, 520]
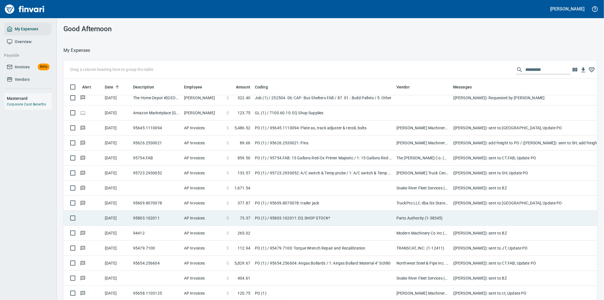
click at [341, 218] on td "PO (1) / 95803.102011: EQ SHOP STOCK*" at bounding box center [324, 218] width 142 height 15
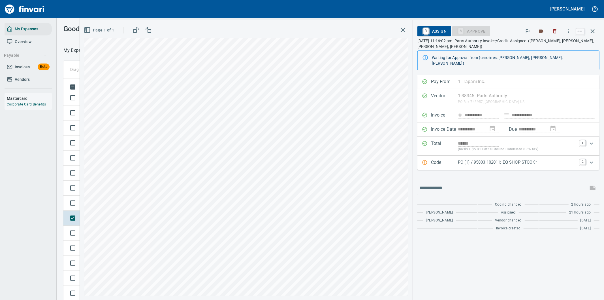
scroll to position [228, 378]
click at [571, 31] on icon "button" at bounding box center [569, 31] width 6 height 6
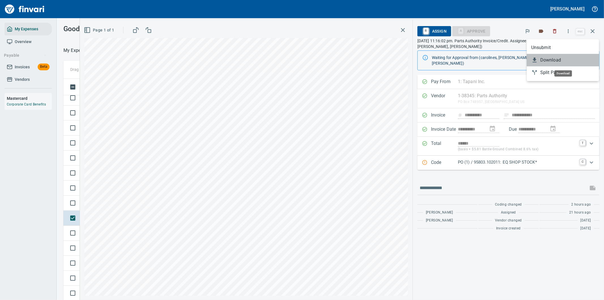
click at [552, 61] on span "Download" at bounding box center [568, 60] width 54 height 7
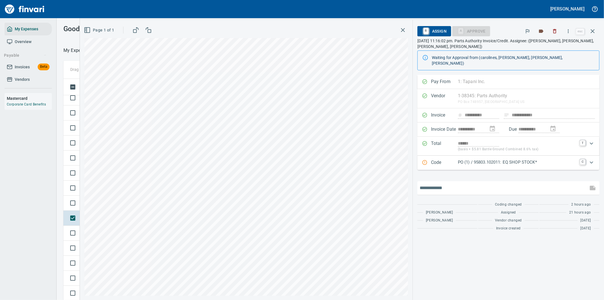
drag, startPoint x: 448, startPoint y: 184, endPoint x: 448, endPoint y: 171, distance: 13.3
click at [448, 184] on input "text" at bounding box center [503, 187] width 166 height 9
type input "**********"
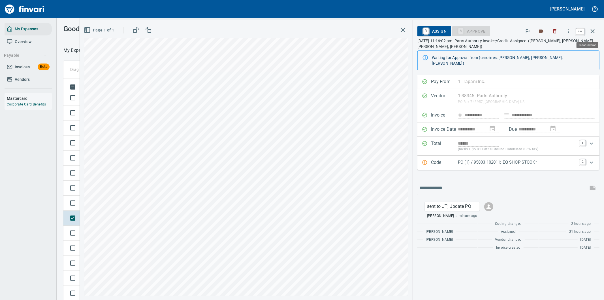
click at [594, 33] on icon "button" at bounding box center [593, 31] width 7 height 7
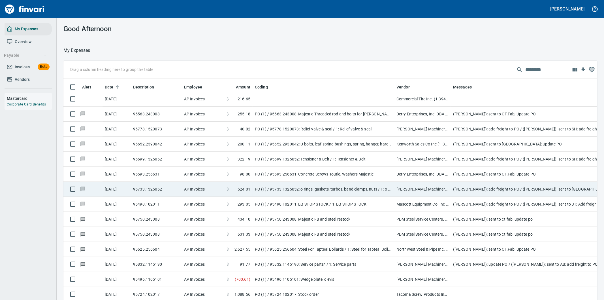
scroll to position [2487, 0]
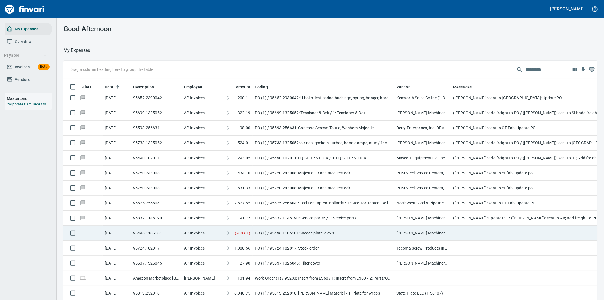
click at [354, 232] on td "PO (1) / 95496.1105101: Wedge plate, clevis" at bounding box center [324, 233] width 142 height 15
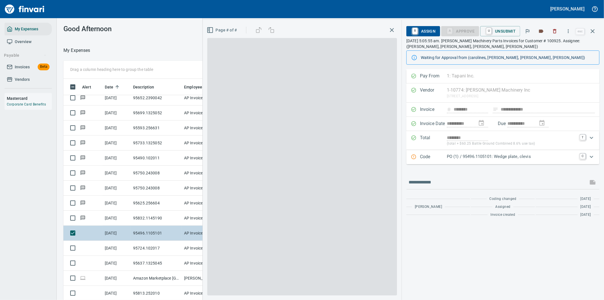
scroll to position [228, 378]
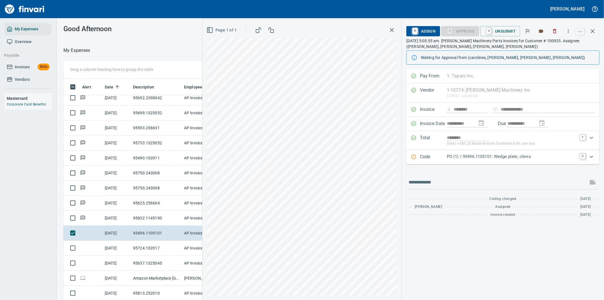
click at [592, 156] on icon "Expand" at bounding box center [591, 156] width 7 height 7
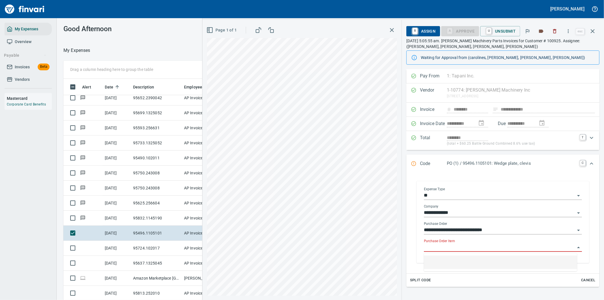
click at [457, 246] on input "Purchase Order Item" at bounding box center [499, 247] width 151 height 8
type input "**********"
click at [591, 31] on icon "button" at bounding box center [593, 31] width 7 height 7
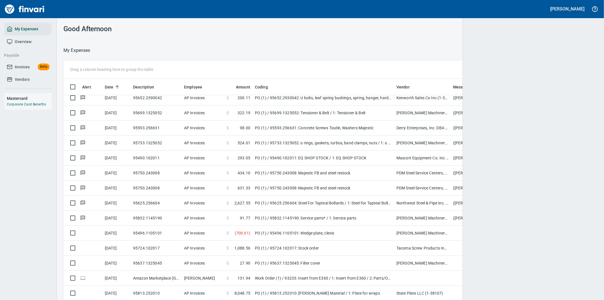
scroll to position [228, 516]
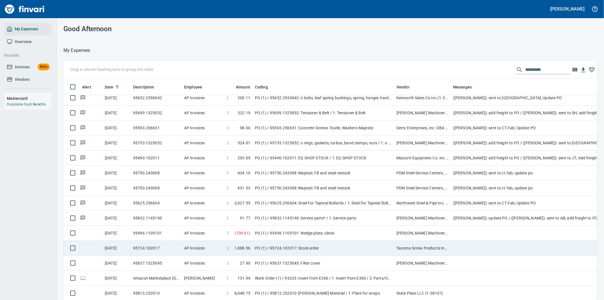
click at [341, 250] on td "PO (1) / 95724.102017: Stock order" at bounding box center [324, 248] width 142 height 15
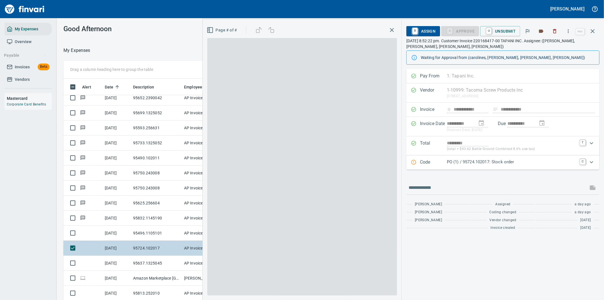
scroll to position [228, 378]
click at [565, 164] on p "PO (1) / 95724.102017: Stock order" at bounding box center [512, 162] width 130 height 7
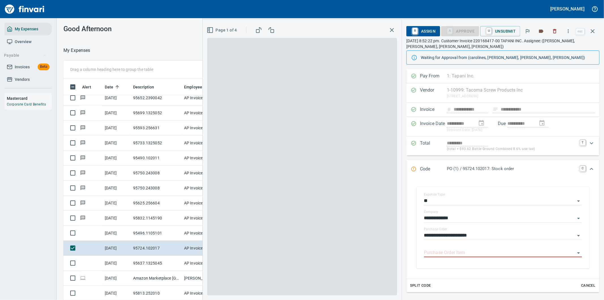
click at [592, 162] on div "Code PO (1) / 95724.102017: Stock order C" at bounding box center [503, 169] width 193 height 19
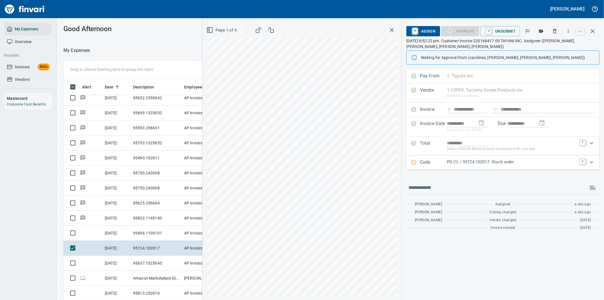
click at [528, 254] on div "**********" at bounding box center [503, 184] width 202 height 231
click at [569, 30] on icon "button" at bounding box center [569, 31] width 6 height 6
click at [545, 47] on span "Download" at bounding box center [568, 47] width 54 height 7
click at [448, 188] on input "text" at bounding box center [497, 187] width 177 height 9
type input "**********"
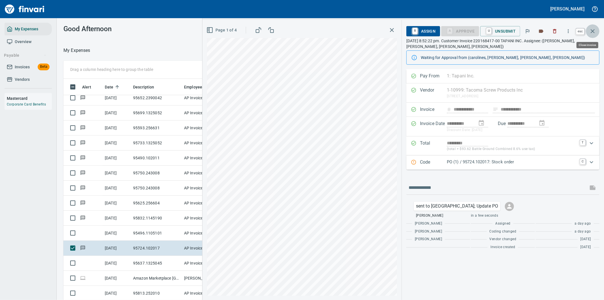
click at [592, 29] on icon "button" at bounding box center [593, 31] width 7 height 7
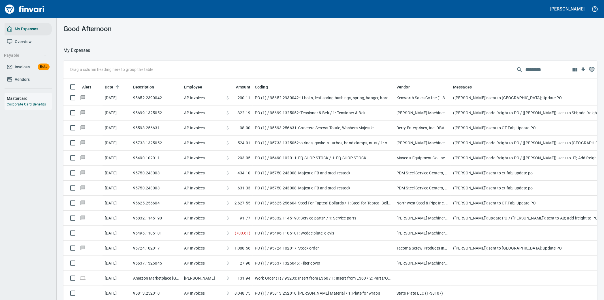
scroll to position [228, 520]
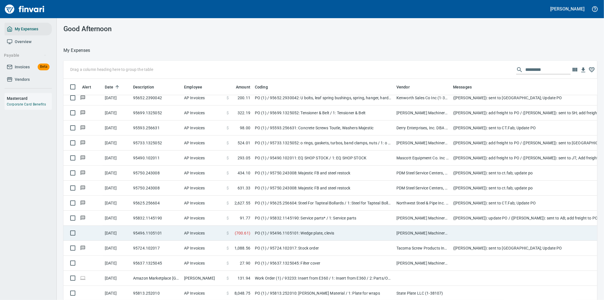
click at [361, 235] on td "PO (1) / 95496.1105101: Wedge plate, clevis" at bounding box center [324, 233] width 142 height 15
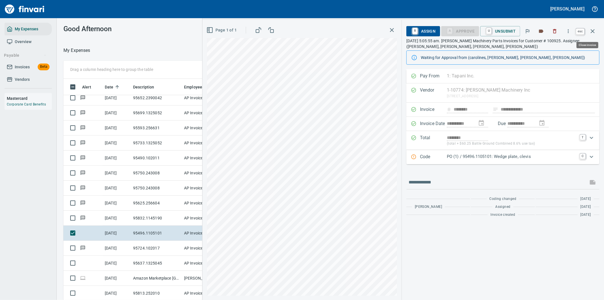
scroll to position [228, 378]
click at [593, 30] on icon "button" at bounding box center [593, 31] width 7 height 7
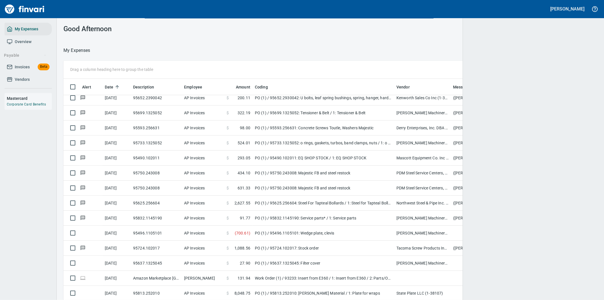
scroll to position [228, 516]
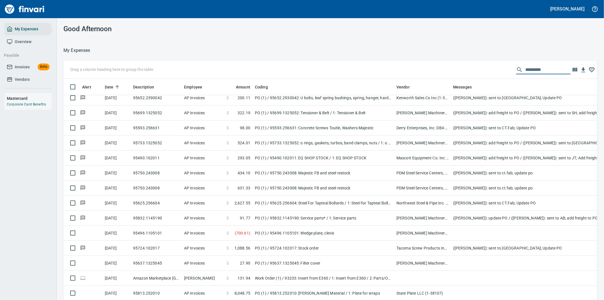
click at [536, 71] on input "text" at bounding box center [548, 69] width 45 height 9
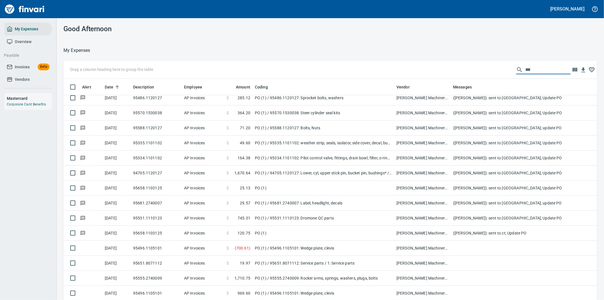
scroll to position [190, 0]
click at [534, 69] on input "****" at bounding box center [548, 69] width 45 height 9
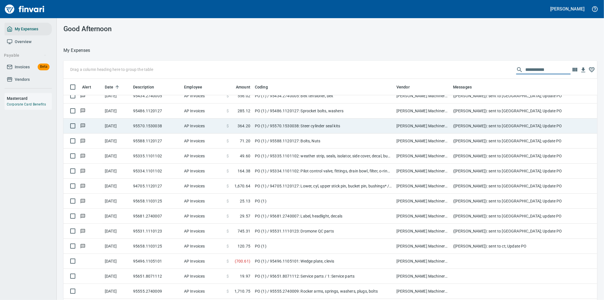
scroll to position [175, 0]
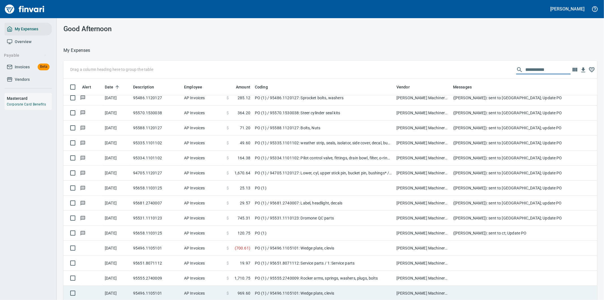
type input "**********"
click at [299, 287] on td "PO (1) / 95496.1105101: Wedge plate, clevis" at bounding box center [324, 293] width 142 height 15
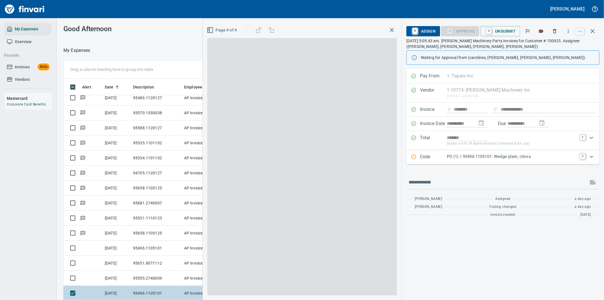
scroll to position [228, 378]
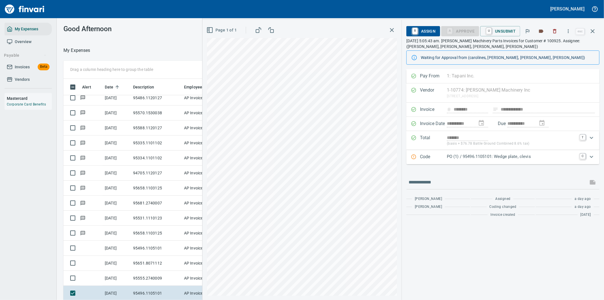
click at [479, 108] on div "**********" at bounding box center [503, 110] width 193 height 14
click at [593, 30] on icon "button" at bounding box center [593, 31] width 4 height 4
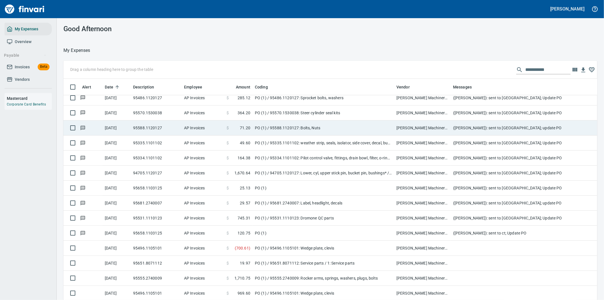
scroll to position [228, 520]
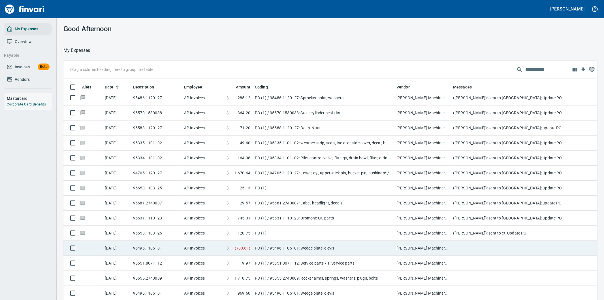
click at [345, 242] on td "PO (1) / 95496.1105101: Wedge plate, clevis" at bounding box center [324, 248] width 142 height 15
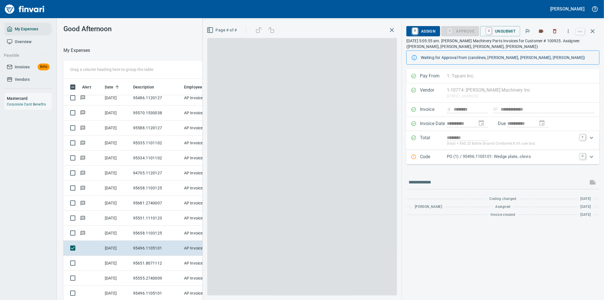
scroll to position [228, 378]
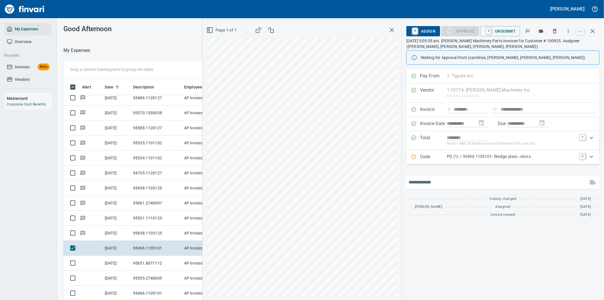
click at [434, 182] on input "text" at bounding box center [497, 182] width 177 height 9
type input "**********"
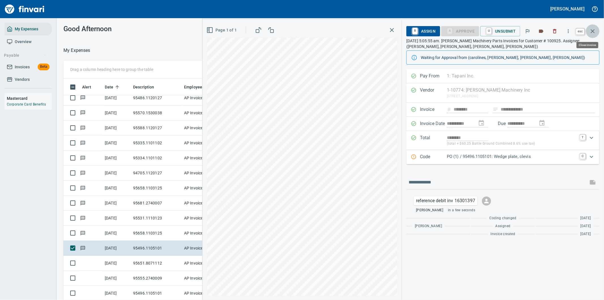
click at [592, 29] on icon "button" at bounding box center [593, 31] width 7 height 7
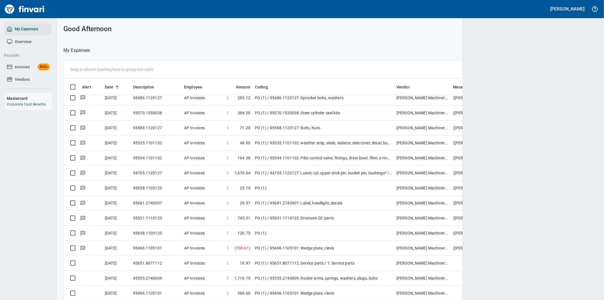
scroll to position [228, 516]
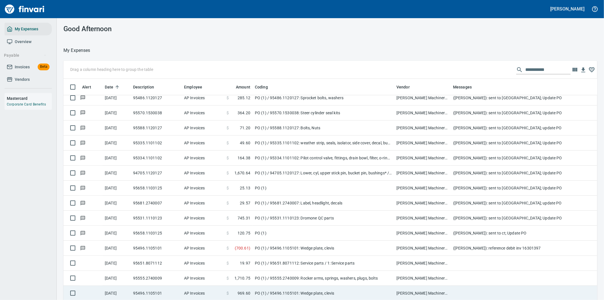
click at [269, 287] on td "PO (1) / 95496.1105101: Wedge plate, clevis" at bounding box center [324, 293] width 142 height 15
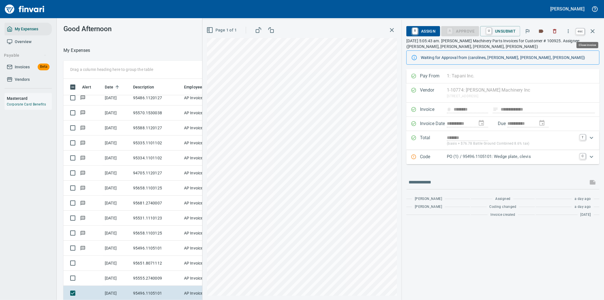
scroll to position [228, 378]
click at [594, 29] on icon "button" at bounding box center [593, 31] width 7 height 7
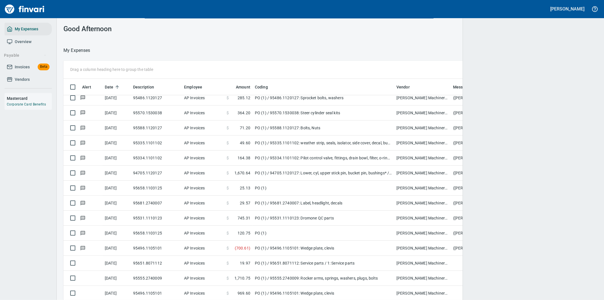
scroll to position [228, 518]
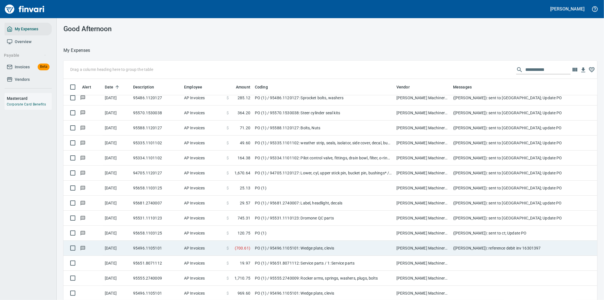
click at [299, 243] on td "PO (1) / 95496.1105101: Wedge plate, clevis" at bounding box center [324, 248] width 142 height 15
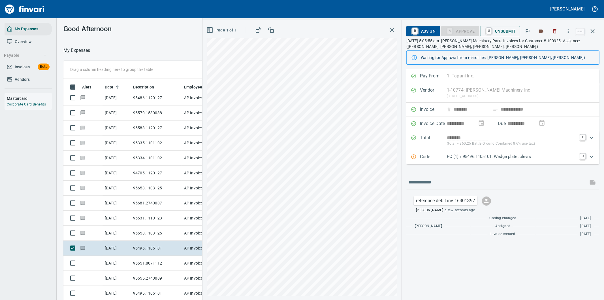
scroll to position [228, 378]
click at [475, 108] on div "**********" at bounding box center [503, 110] width 193 height 14
drag, startPoint x: 474, startPoint y: 109, endPoint x: 457, endPoint y: 111, distance: 17.0
click at [457, 111] on div "**********" at bounding box center [503, 110] width 193 height 14
click at [593, 30] on icon "button" at bounding box center [593, 31] width 7 height 7
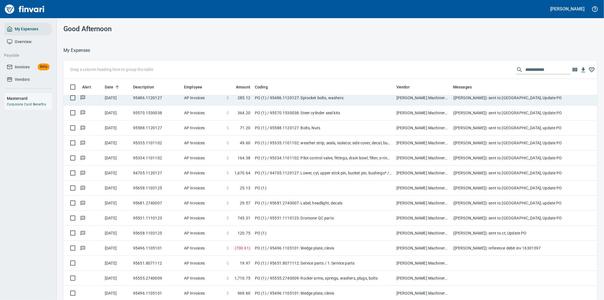
scroll to position [228, 520]
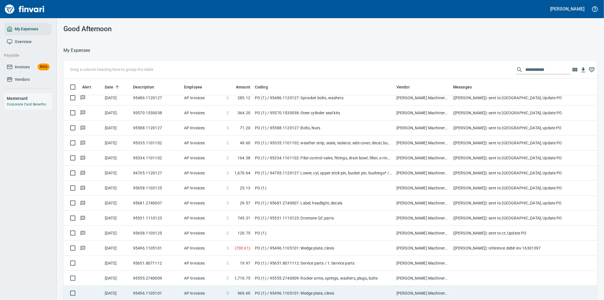
click at [279, 290] on td "PO (1) / 95496.1105101: Wedge plate, clevis" at bounding box center [324, 293] width 142 height 15
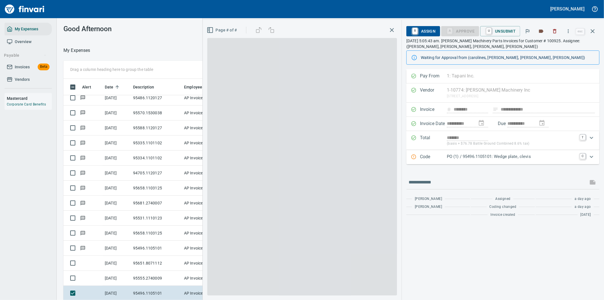
scroll to position [228, 378]
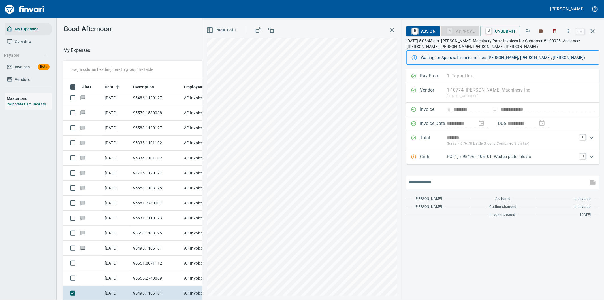
click at [433, 183] on input "text" at bounding box center [497, 182] width 177 height 9
type input "**********"
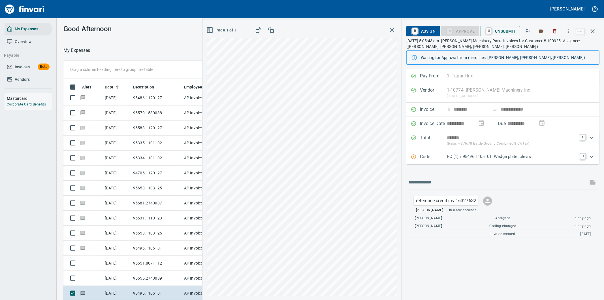
click at [567, 155] on p "PO (1) / 95496.1105101: Wedge plate, clevis" at bounding box center [512, 156] width 130 height 7
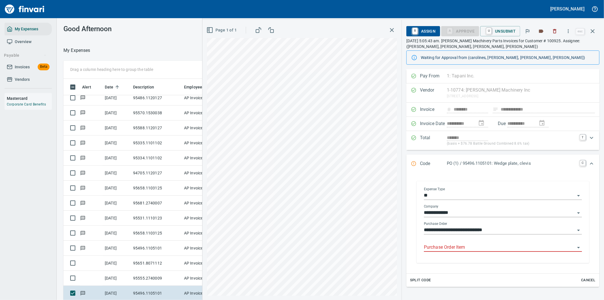
click at [475, 246] on input "Purchase Order Item" at bounding box center [499, 247] width 151 height 8
click at [453, 248] on input "Purchase Order Item" at bounding box center [499, 247] width 151 height 8
drag, startPoint x: 453, startPoint y: 248, endPoint x: 599, endPoint y: 211, distance: 151.2
click at [453, 248] on input "Purchase Order Item" at bounding box center [499, 247] width 151 height 8
click at [569, 31] on icon "button" at bounding box center [568, 31] width 1 height 4
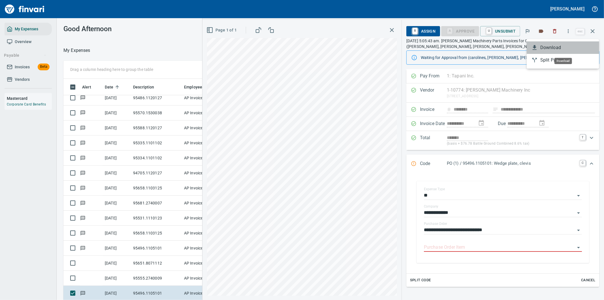
click at [548, 44] on span "Download" at bounding box center [568, 47] width 54 height 7
click at [594, 29] on icon "button" at bounding box center [593, 31] width 7 height 7
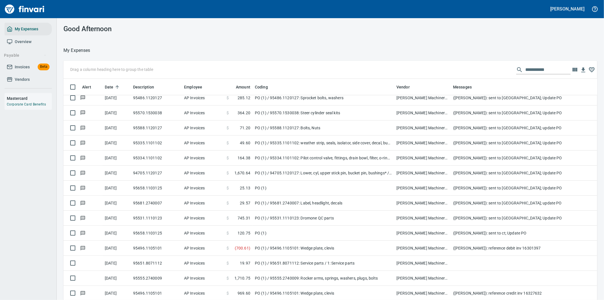
scroll to position [228, 520]
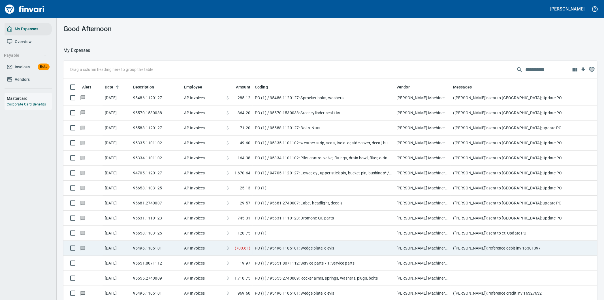
click at [288, 242] on td "PO (1) / 95496.1105101: Wedge plate, clevis" at bounding box center [324, 248] width 142 height 15
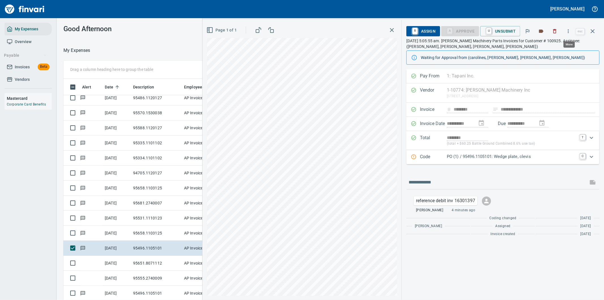
scroll to position [228, 378]
click at [568, 31] on icon "button" at bounding box center [569, 31] width 6 height 6
click at [552, 47] on span "Download" at bounding box center [568, 47] width 54 height 7
click at [445, 179] on input "text" at bounding box center [497, 182] width 177 height 9
click at [374, 186] on div "**********" at bounding box center [404, 160] width 402 height 280
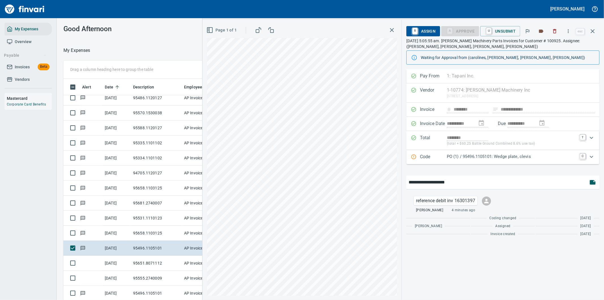
type input "**********"
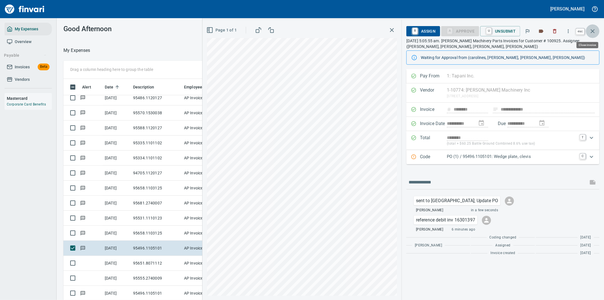
click at [594, 28] on icon "button" at bounding box center [593, 31] width 7 height 7
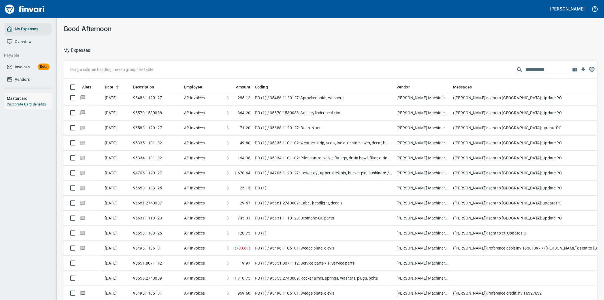
scroll to position [228, 520]
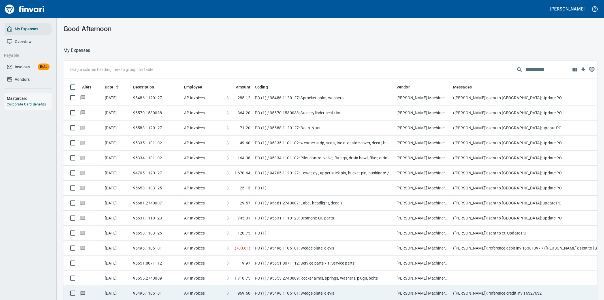
click at [493, 289] on td "(Cindy Hughes): reference credit inv 16327632" at bounding box center [564, 293] width 227 height 15
click at [493, 289] on div "**********" at bounding box center [331, 189] width 548 height 256
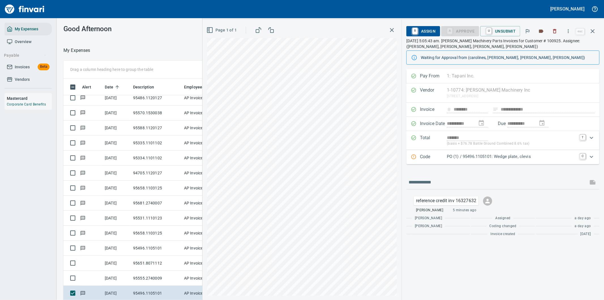
scroll to position [228, 378]
click at [437, 182] on input "text" at bounding box center [497, 182] width 177 height 9
paste input "**********"
type input "**********"
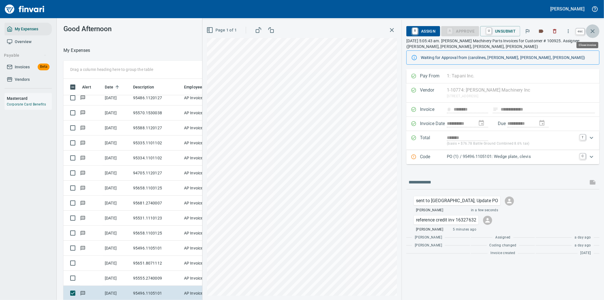
click at [592, 27] on button "button" at bounding box center [593, 31] width 14 height 14
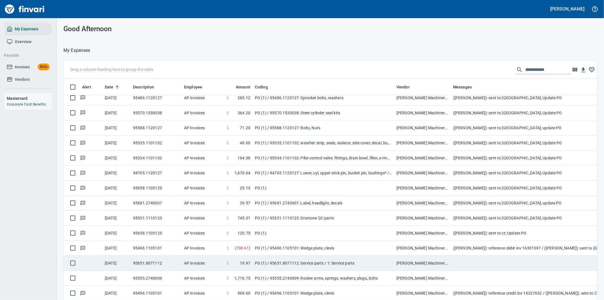
scroll to position [16, 0]
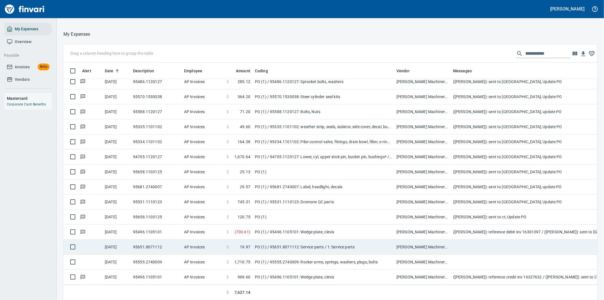
click at [360, 244] on td "PO (1) / 95651.8071112: Service parts / 1: Service parts" at bounding box center [324, 246] width 142 height 15
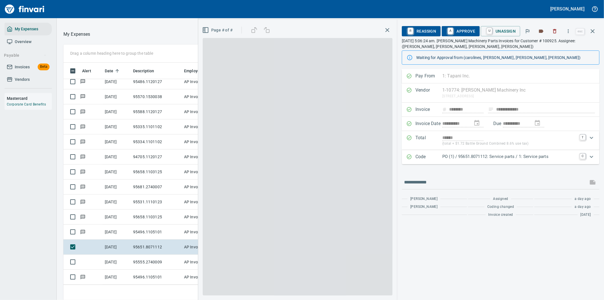
scroll to position [228, 378]
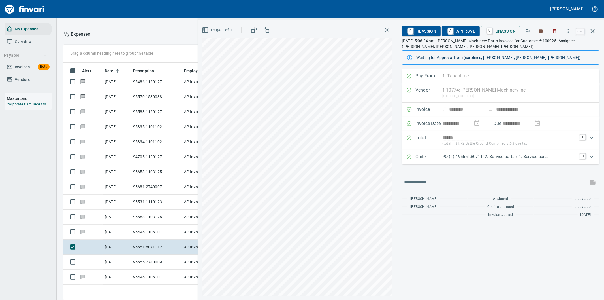
scroll to position [228, 378]
click at [569, 30] on icon "button" at bounding box center [568, 31] width 1 height 4
click at [548, 47] on span "Download" at bounding box center [568, 47] width 54 height 7
click at [456, 182] on input "text" at bounding box center [495, 182] width 182 height 9
type input "**********"
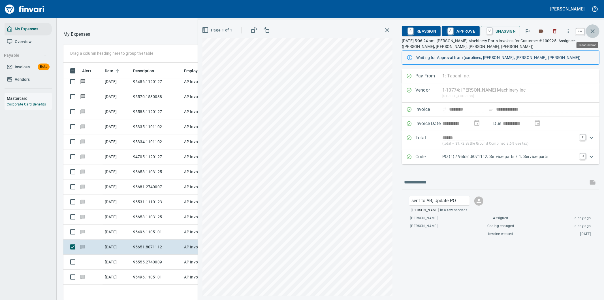
click at [594, 30] on icon "button" at bounding box center [593, 31] width 4 height 4
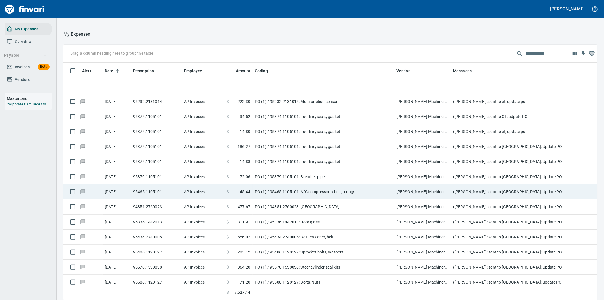
scroll to position [175, 0]
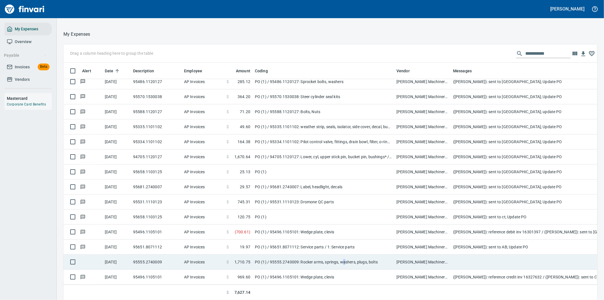
click at [344, 254] on td "PO (1) / 95555.2740009: Rocker arms, springs, washers, plugs, bolts" at bounding box center [324, 261] width 142 height 15
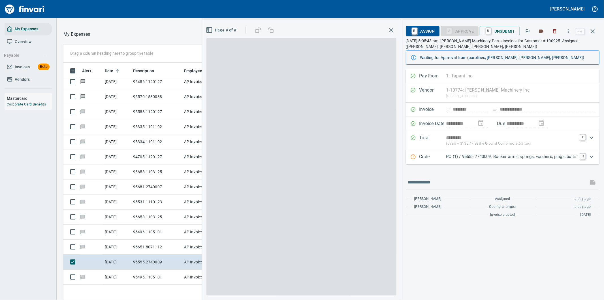
scroll to position [228, 378]
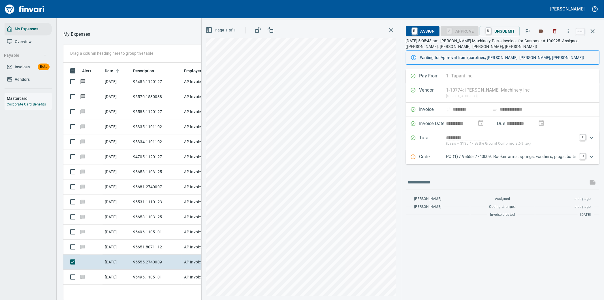
click at [539, 157] on p "PO (1) / 95555.2740009: Rocker arms, springs, washers, plugs, bolts" at bounding box center [512, 156] width 130 height 7
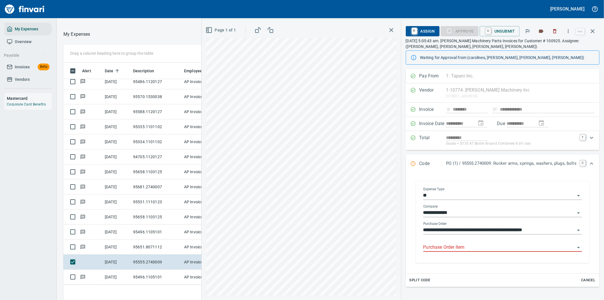
click at [451, 250] on input "Purchase Order Item" at bounding box center [500, 247] width 152 height 8
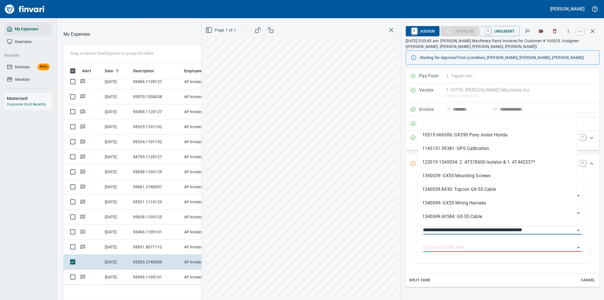
drag, startPoint x: 451, startPoint y: 231, endPoint x: 406, endPoint y: 231, distance: 44.8
click at [411, 231] on div "**********" at bounding box center [503, 221] width 185 height 93
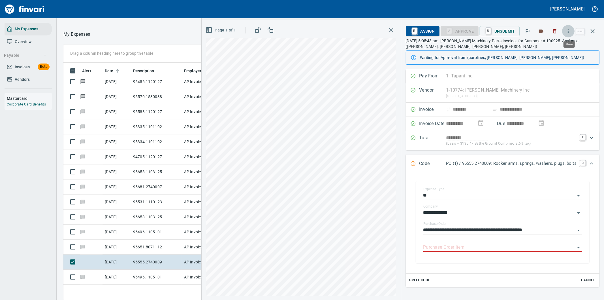
click at [569, 30] on icon "button" at bounding box center [569, 31] width 6 height 6
click at [539, 47] on div at bounding box center [536, 47] width 9 height 7
click at [590, 163] on icon "Expand" at bounding box center [591, 163] width 3 height 2
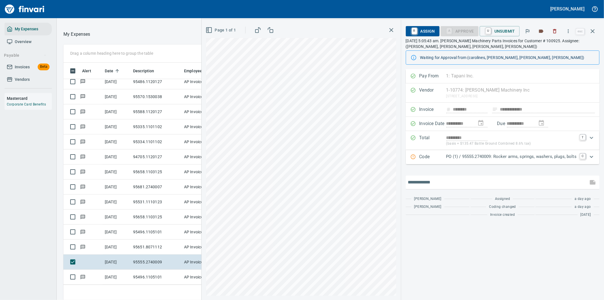
click at [448, 184] on input "text" at bounding box center [497, 182] width 178 height 9
type input "**********"
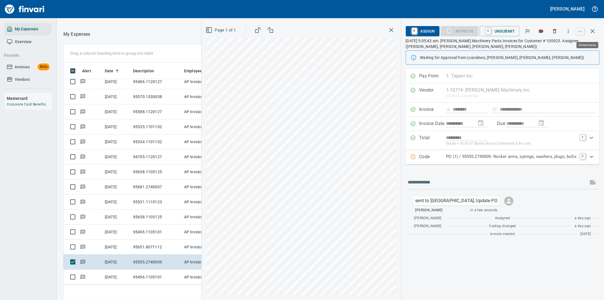
click at [594, 29] on icon "button" at bounding box center [593, 31] width 7 height 7
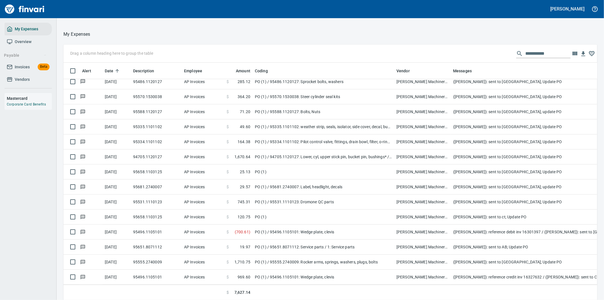
scroll to position [228, 520]
drag, startPoint x: 549, startPoint y: 51, endPoint x: 489, endPoint y: 53, distance: 59.3
click at [489, 53] on div "**********" at bounding box center [330, 53] width 534 height 18
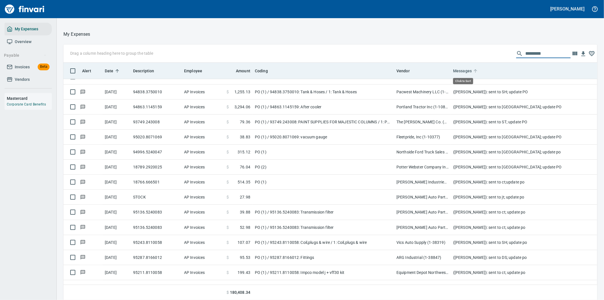
click at [467, 69] on span "Messages" at bounding box center [462, 70] width 19 height 7
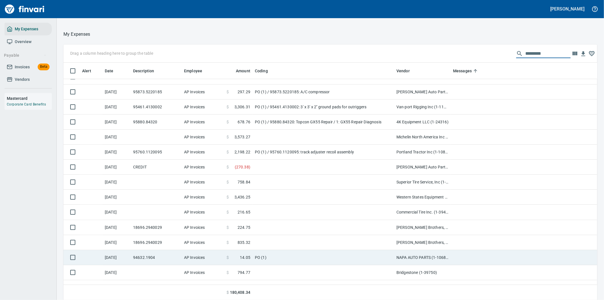
click at [319, 256] on td "PO (1)" at bounding box center [324, 257] width 142 height 15
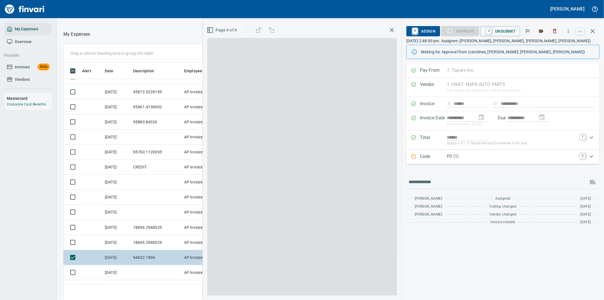
scroll to position [228, 378]
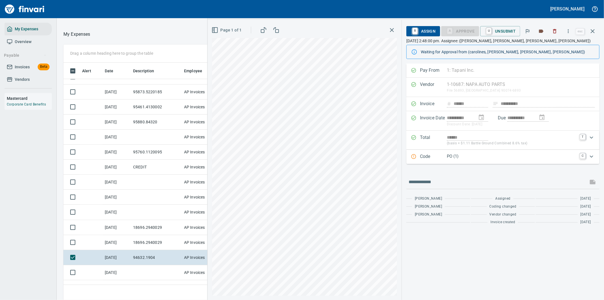
click at [517, 157] on p "PO (1)" at bounding box center [512, 156] width 130 height 7
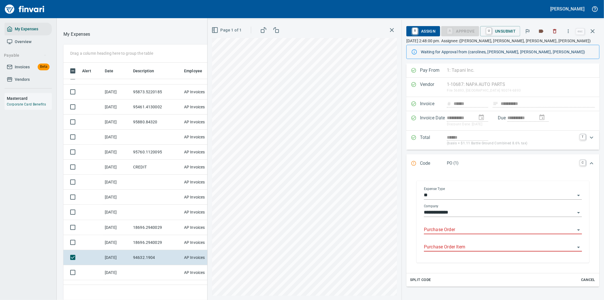
click at [440, 232] on input "Purchase Order" at bounding box center [499, 230] width 151 height 8
type input "**********"
click at [594, 29] on icon "button" at bounding box center [593, 31] width 7 height 7
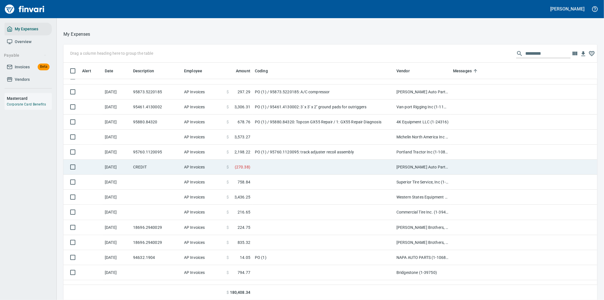
scroll to position [228, 520]
click at [277, 165] on td at bounding box center [324, 167] width 142 height 15
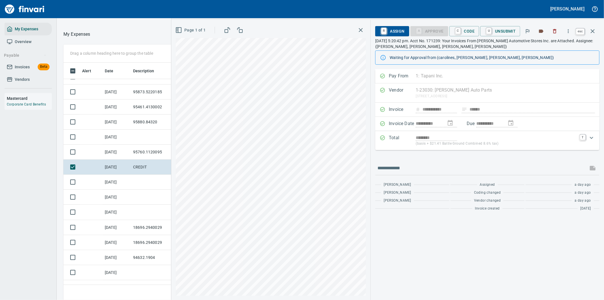
scroll to position [228, 378]
click at [593, 32] on icon "button" at bounding box center [593, 31] width 7 height 7
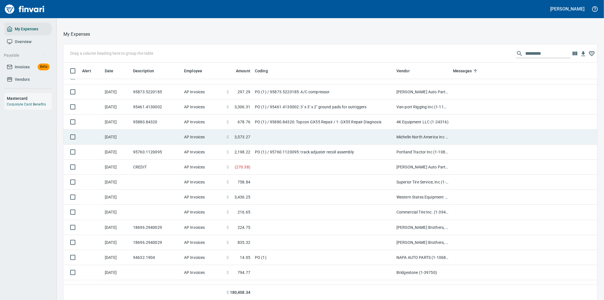
scroll to position [228, 520]
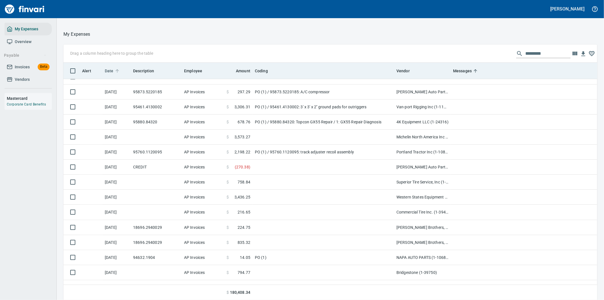
click at [110, 69] on span "Date" at bounding box center [109, 70] width 9 height 7
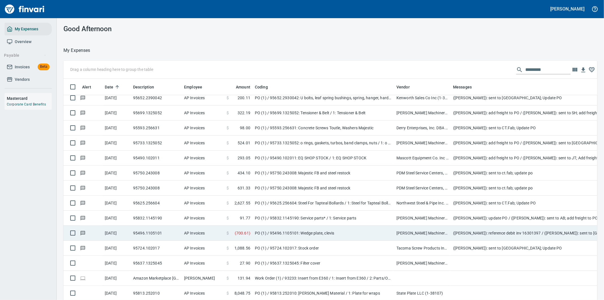
scroll to position [2518, 0]
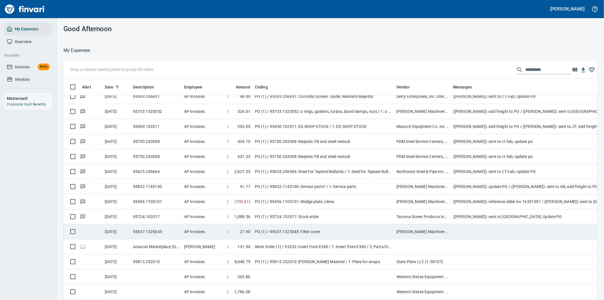
click at [352, 231] on td "PO (1) / 95637.1325045: Filter cover" at bounding box center [324, 231] width 142 height 15
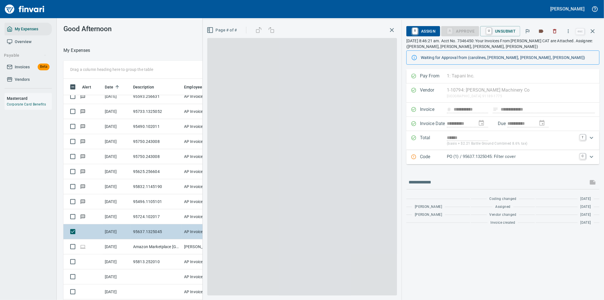
scroll to position [228, 378]
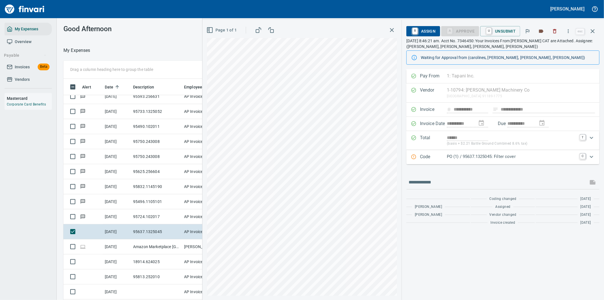
click at [543, 157] on p "PO (1) / 95637.1325045: Filter cover" at bounding box center [512, 156] width 130 height 7
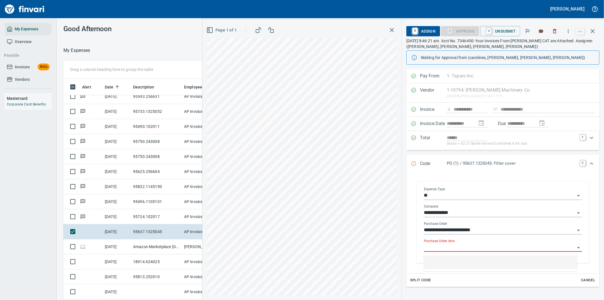
click at [444, 247] on input "Purchase Order Item" at bounding box center [499, 247] width 151 height 8
click at [571, 30] on icon "button" at bounding box center [569, 31] width 6 height 6
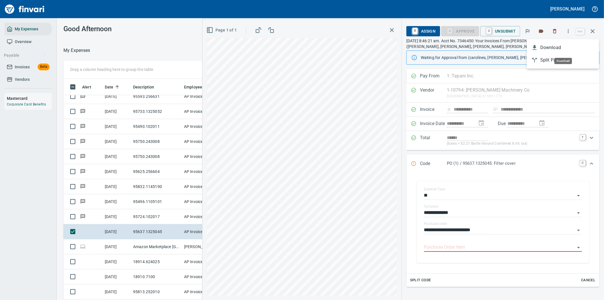
click at [551, 47] on span "Download" at bounding box center [568, 47] width 54 height 7
click at [588, 162] on icon "Expand" at bounding box center [591, 163] width 7 height 7
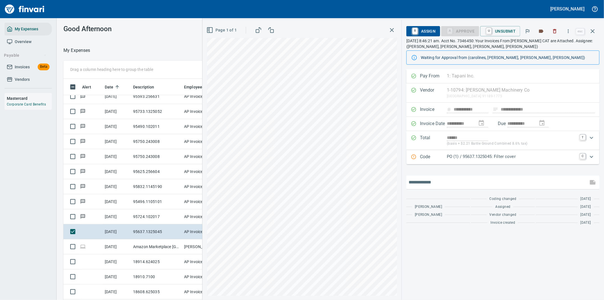
click at [447, 184] on input "text" at bounding box center [497, 182] width 177 height 9
type input "**********"
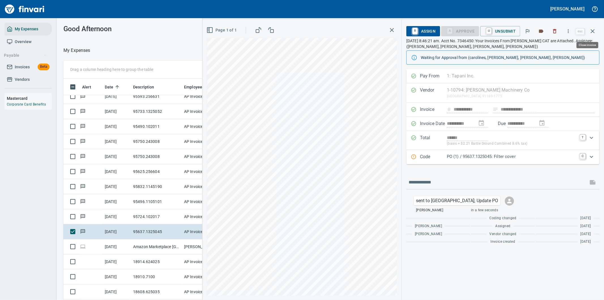
click at [591, 29] on icon "button" at bounding box center [593, 31] width 7 height 7
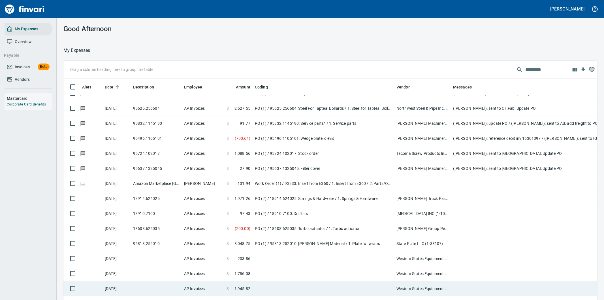
scroll to position [2613, 0]
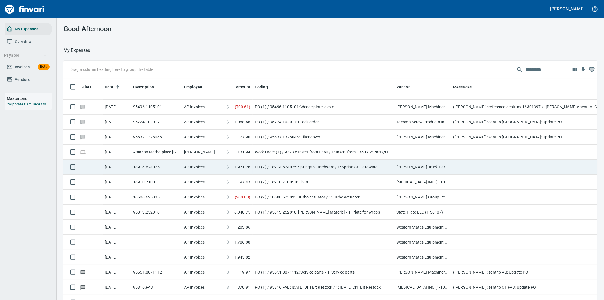
click at [448, 164] on td "[PERSON_NAME] Truck Parts & Service (1-10108)" at bounding box center [422, 167] width 57 height 15
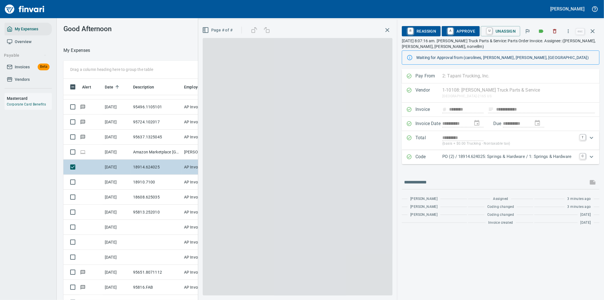
scroll to position [228, 378]
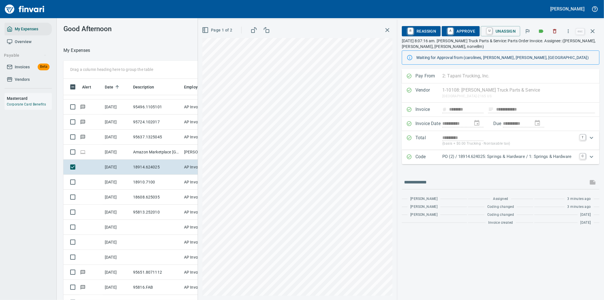
click at [560, 157] on p "PO (2) / 18914.624025: Springs & Hardware / 1: Springs & Hardware" at bounding box center [510, 156] width 134 height 7
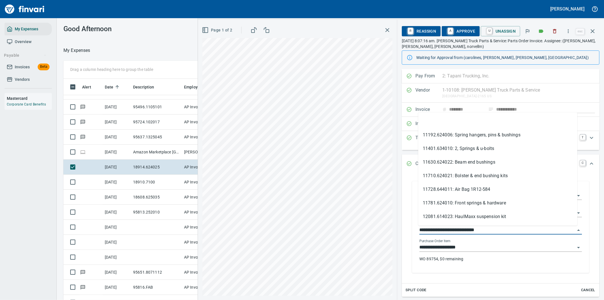
drag, startPoint x: 448, startPoint y: 230, endPoint x: 412, endPoint y: 230, distance: 36.3
click at [412, 230] on div "**********" at bounding box center [500, 227] width 177 height 92
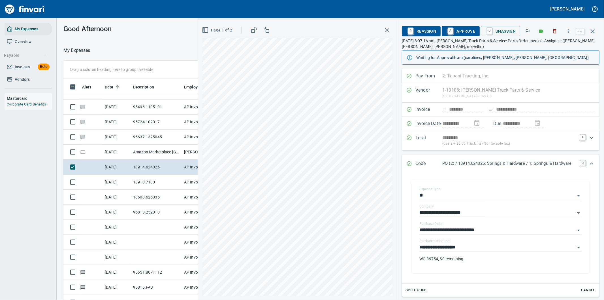
click at [420, 110] on div "**********" at bounding box center [401, 160] width 406 height 280
click at [570, 29] on icon "button" at bounding box center [569, 31] width 6 height 6
click at [555, 44] on span "Download" at bounding box center [568, 47] width 54 height 7
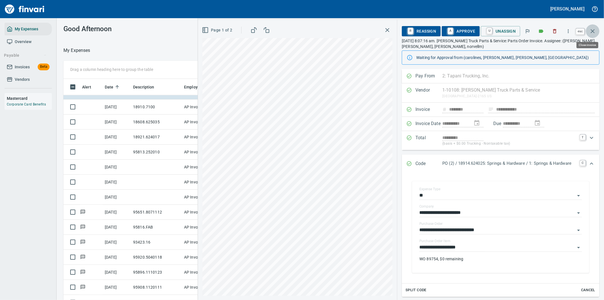
click at [593, 31] on icon "button" at bounding box center [593, 31] width 4 height 4
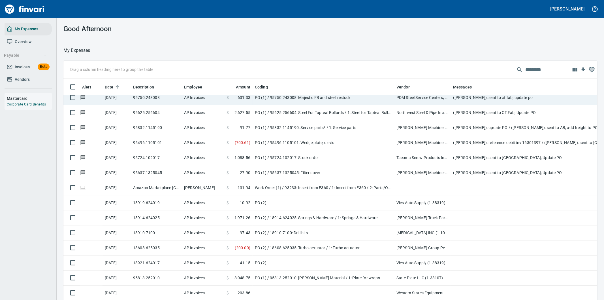
scroll to position [2518, 0]
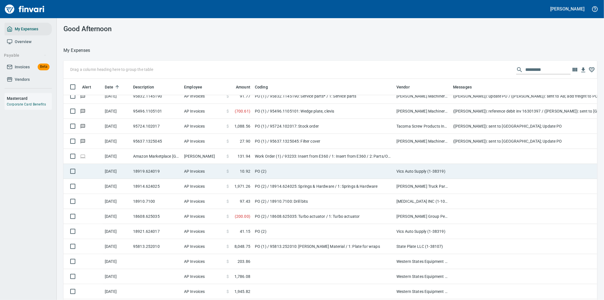
click at [229, 169] on span at bounding box center [234, 171] width 11 height 6
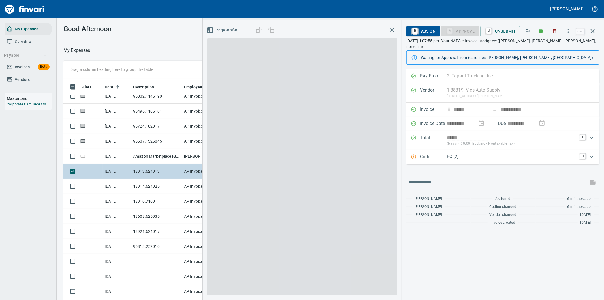
scroll to position [228, 378]
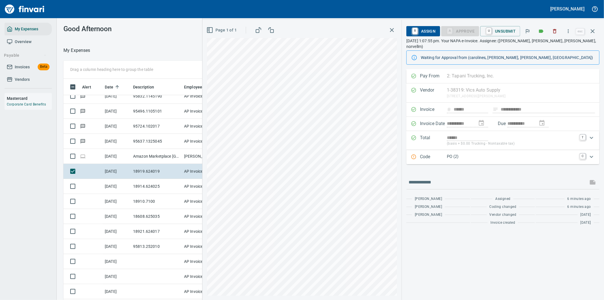
click at [461, 257] on div "**********" at bounding box center [503, 184] width 202 height 231
click at [592, 29] on icon "button" at bounding box center [593, 31] width 7 height 7
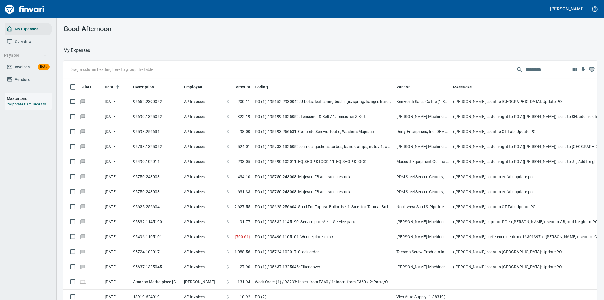
scroll to position [2487, 0]
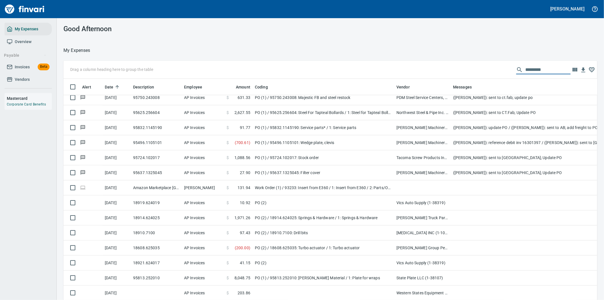
click at [526, 71] on input "text" at bounding box center [548, 69] width 45 height 9
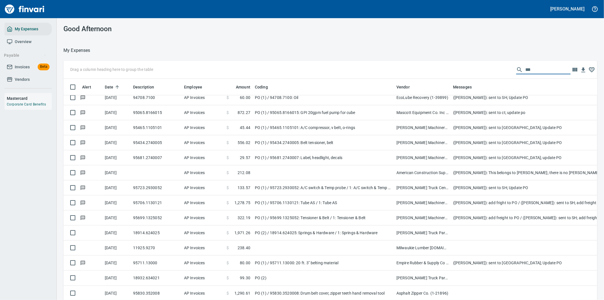
scroll to position [0, 0]
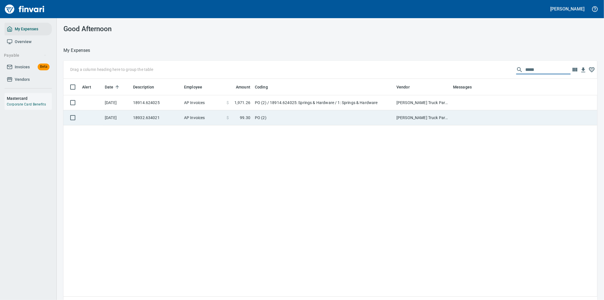
type input "*****"
click at [321, 118] on td "PO (2)" at bounding box center [324, 117] width 142 height 15
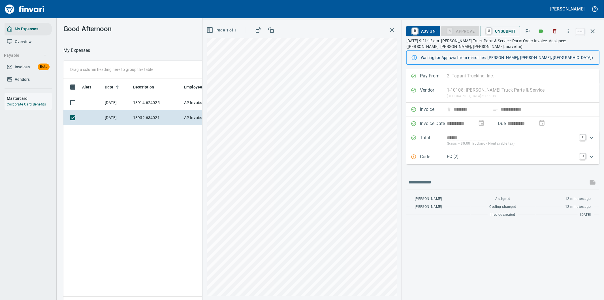
scroll to position [228, 383]
click at [569, 29] on icon "button" at bounding box center [569, 31] width 6 height 6
click at [550, 48] on span "Download" at bounding box center [568, 47] width 54 height 7
click at [442, 183] on input "text" at bounding box center [497, 182] width 177 height 9
type input "**********"
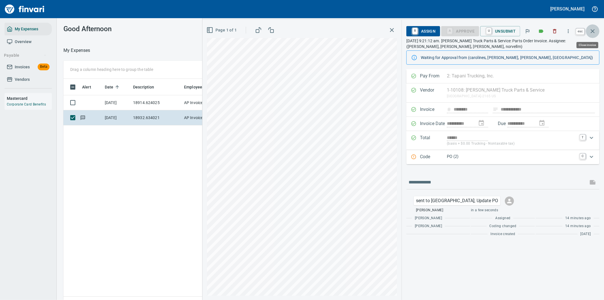
click at [594, 29] on icon "button" at bounding box center [593, 31] width 7 height 7
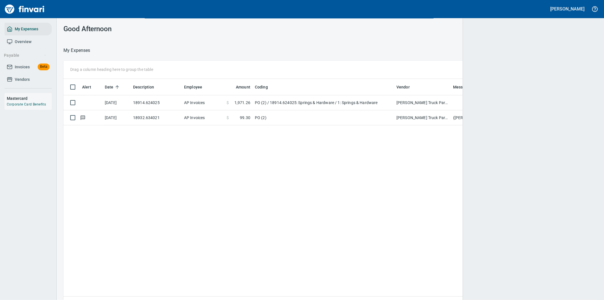
scroll to position [228, 520]
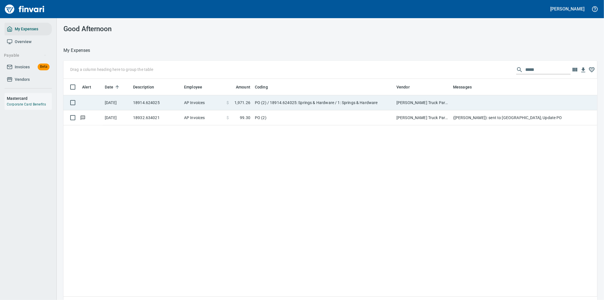
click at [470, 101] on td at bounding box center [564, 102] width 227 height 15
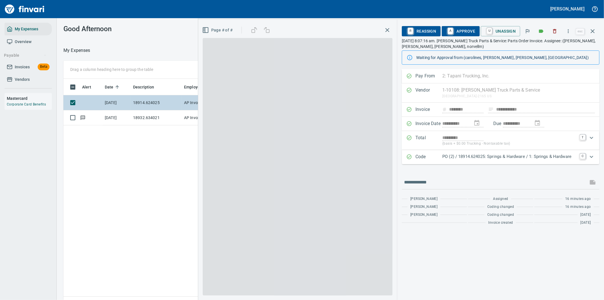
scroll to position [228, 383]
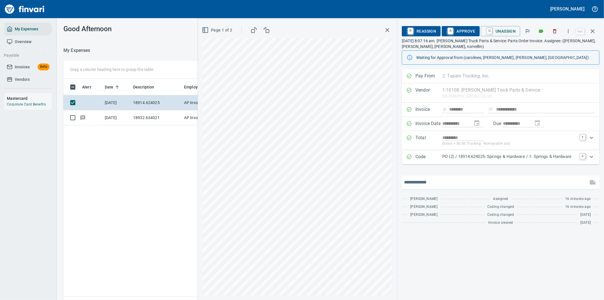
click at [429, 180] on input "text" at bounding box center [495, 182] width 182 height 9
type input "**********"
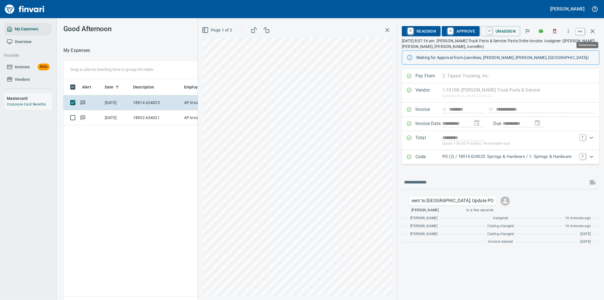
click at [592, 28] on icon "button" at bounding box center [593, 31] width 7 height 7
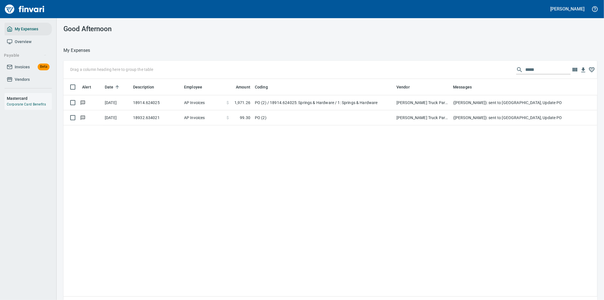
scroll to position [228, 525]
drag, startPoint x: 531, startPoint y: 68, endPoint x: 492, endPoint y: 69, distance: 38.8
click at [492, 69] on div "Drag a column heading here to group the table *****" at bounding box center [330, 70] width 534 height 18
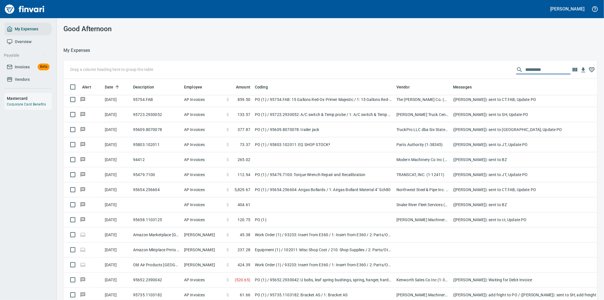
scroll to position [2140, 0]
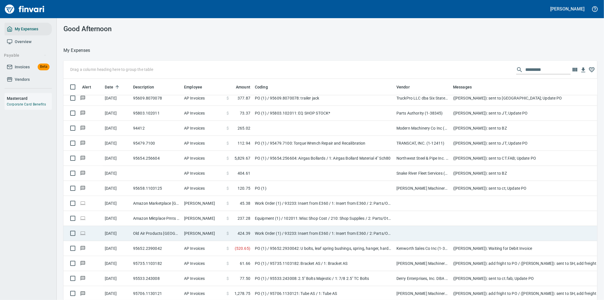
click at [222, 230] on td "[PERSON_NAME]" at bounding box center [203, 233] width 42 height 15
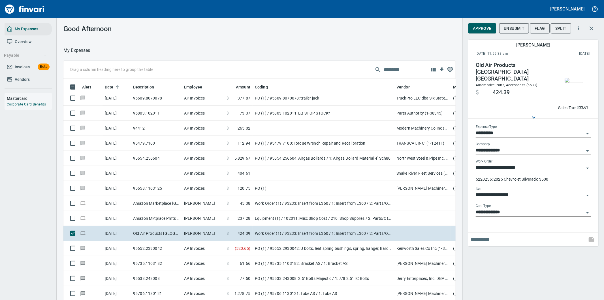
scroll to position [228, 378]
click at [591, 25] on icon "button" at bounding box center [591, 28] width 7 height 7
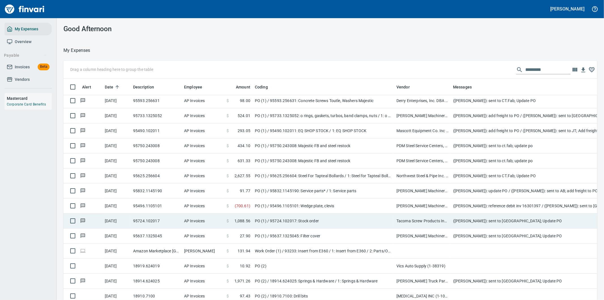
scroll to position [2455, 0]
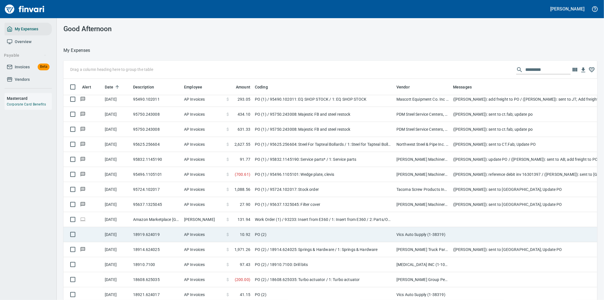
click at [340, 233] on td "PO (2)" at bounding box center [324, 234] width 142 height 15
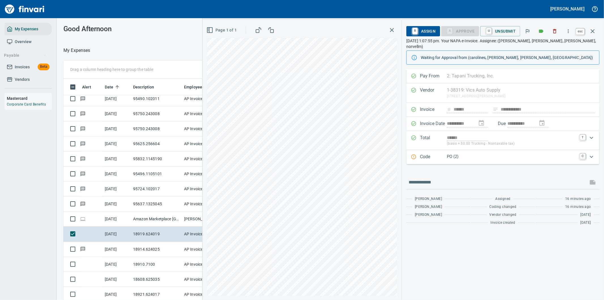
scroll to position [228, 378]
click at [592, 30] on icon "button" at bounding box center [593, 31] width 4 height 4
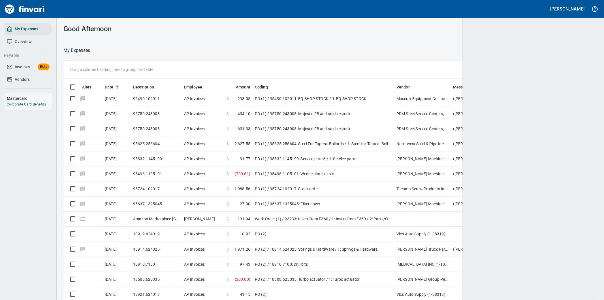
scroll to position [228, 516]
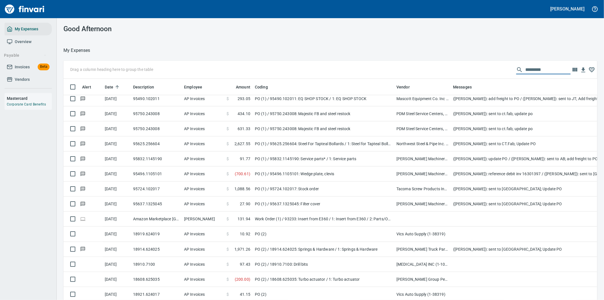
click at [527, 69] on input "text" at bounding box center [548, 69] width 45 height 9
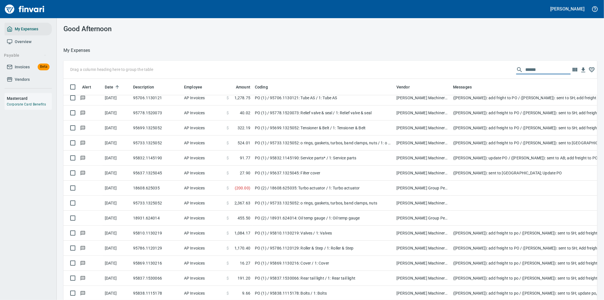
scroll to position [370, 0]
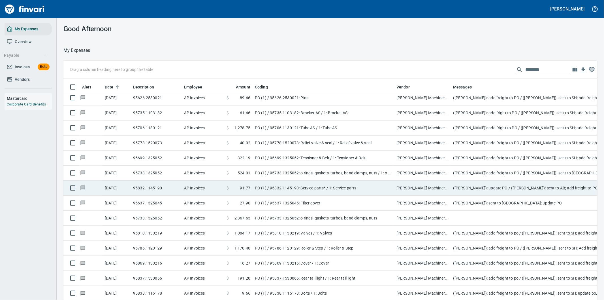
click at [357, 182] on td "PO (1) / 95832.1145190: Service parts* / 1: Service parts" at bounding box center [324, 187] width 142 height 15
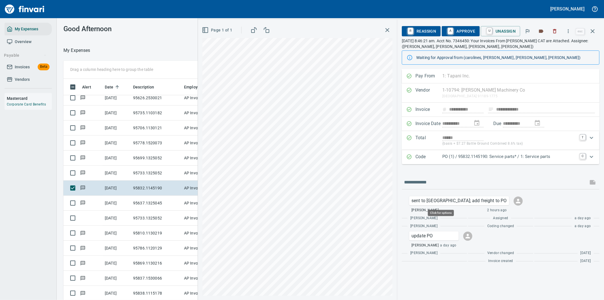
scroll to position [228, 378]
click at [567, 157] on p "PO (1) / 95832.1145190: Service parts* / 1: Service parts" at bounding box center [510, 156] width 134 height 7
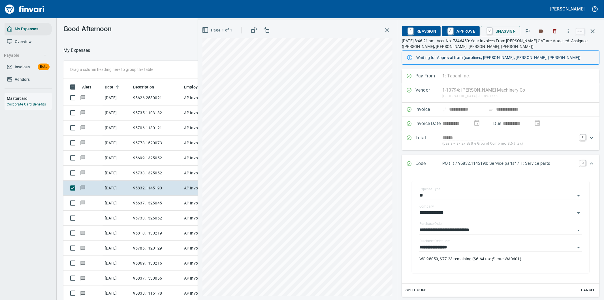
click at [465, 31] on span "A Approve" at bounding box center [461, 31] width 29 height 10
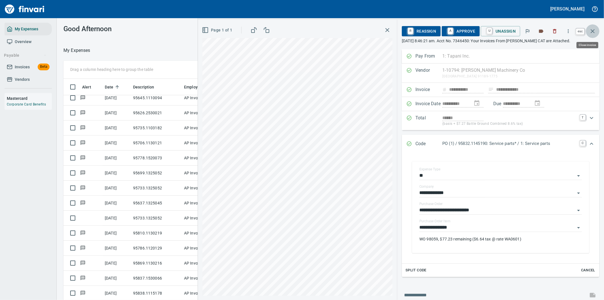
click at [595, 31] on icon "button" at bounding box center [593, 31] width 7 height 7
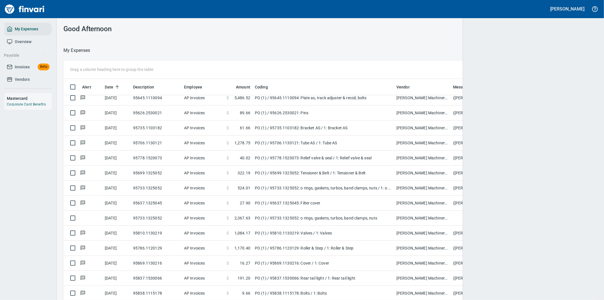
scroll to position [228, 520]
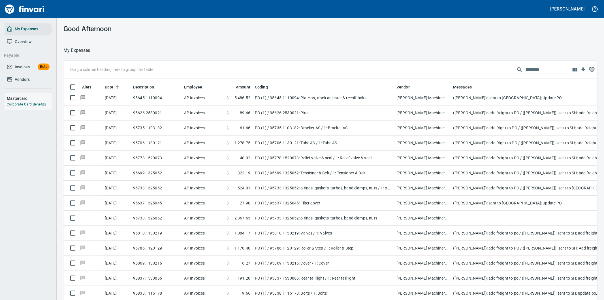
drag, startPoint x: 540, startPoint y: 69, endPoint x: 492, endPoint y: 67, distance: 47.7
click at [492, 67] on div "Drag a column heading here to group the table ********" at bounding box center [330, 70] width 534 height 18
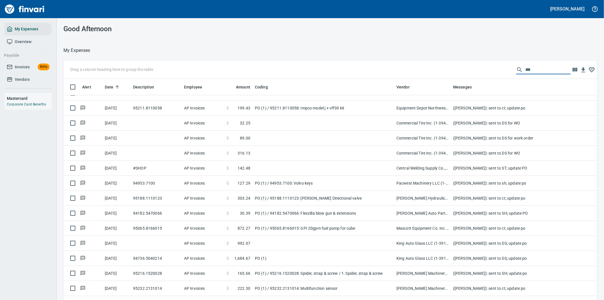
scroll to position [175, 0]
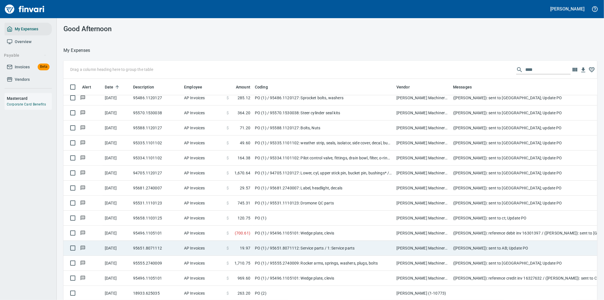
click at [312, 242] on td "PO (1) / 95651.8071112: Service parts / 1: Service parts" at bounding box center [324, 248] width 142 height 15
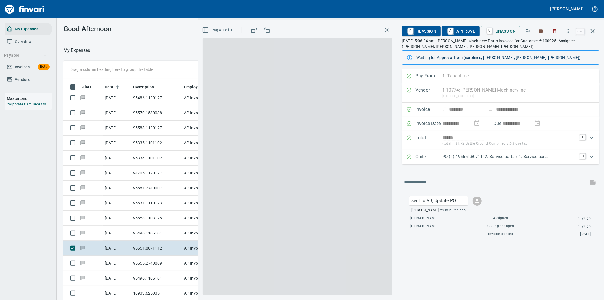
scroll to position [228, 378]
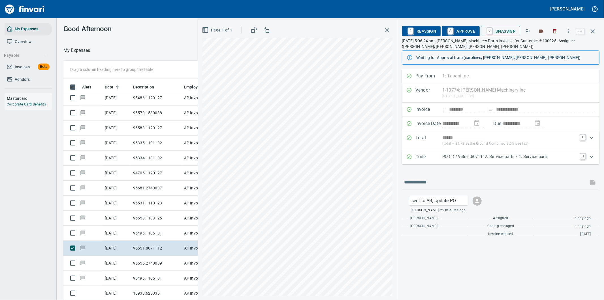
click at [592, 157] on icon "Expand" at bounding box center [591, 156] width 7 height 7
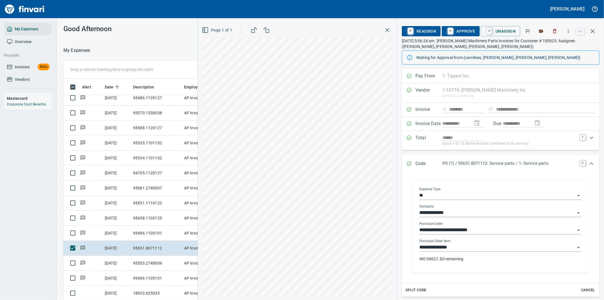
click at [466, 264] on div "**********" at bounding box center [501, 252] width 163 height 27
click at [592, 31] on icon "button" at bounding box center [593, 31] width 7 height 7
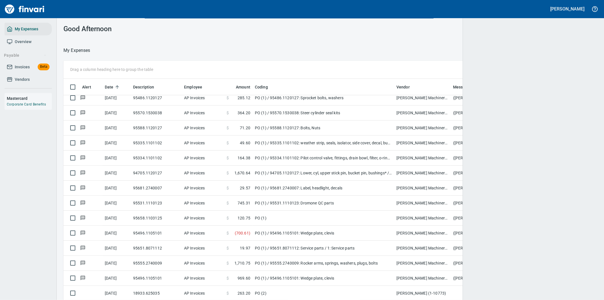
scroll to position [228, 520]
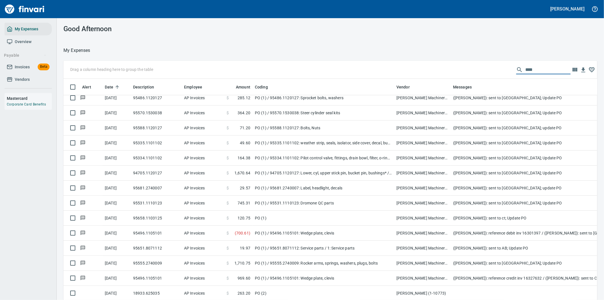
drag, startPoint x: 533, startPoint y: 69, endPoint x: 468, endPoint y: 70, distance: 64.9
click at [469, 70] on div "Drag a column heading here to group the table ****" at bounding box center [330, 70] width 534 height 18
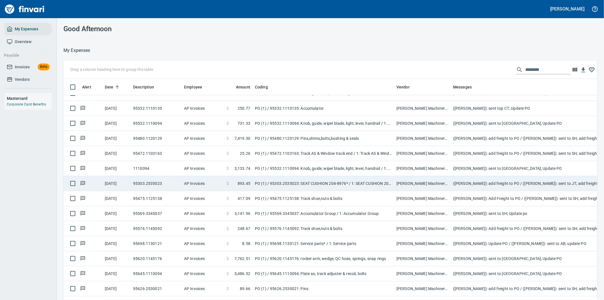
click at [273, 183] on td "PO (1) / 95303.2535023: SEAT CUSHION 204-8976* / 1: SEAT CUSHION 204-8976" at bounding box center [324, 183] width 142 height 15
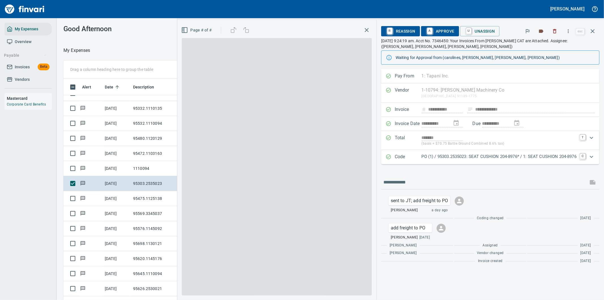
scroll to position [228, 378]
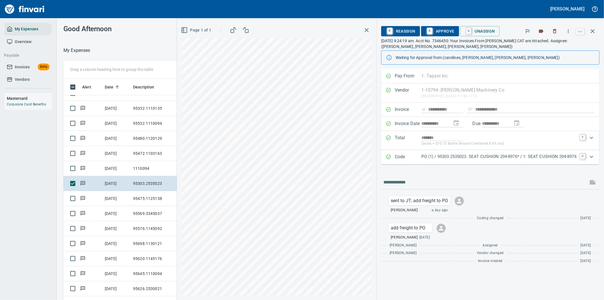
click at [591, 155] on icon "Expand" at bounding box center [591, 156] width 7 height 7
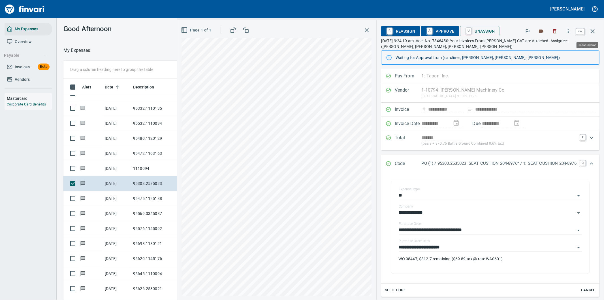
click at [591, 30] on icon "button" at bounding box center [593, 31] width 7 height 7
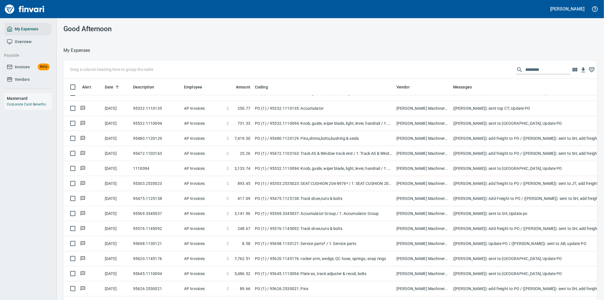
scroll to position [228, 516]
drag, startPoint x: 548, startPoint y: 70, endPoint x: 473, endPoint y: 74, distance: 75.8
click at [474, 72] on div "Drag a column heading here to group the table ********" at bounding box center [330, 70] width 534 height 18
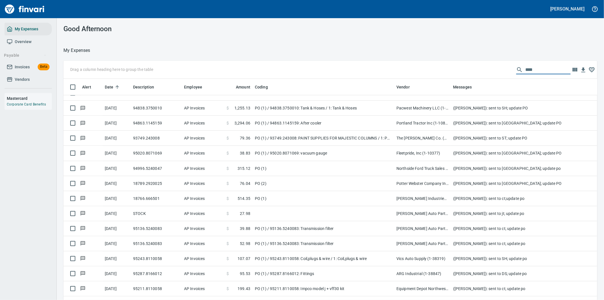
scroll to position [228, 525]
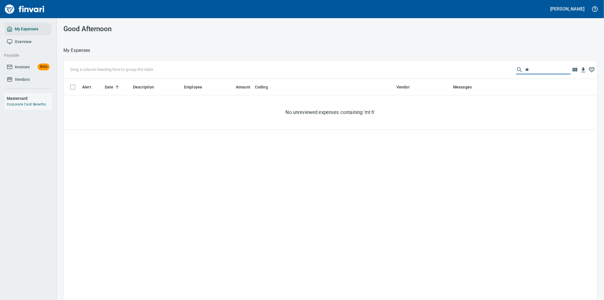
type input "*"
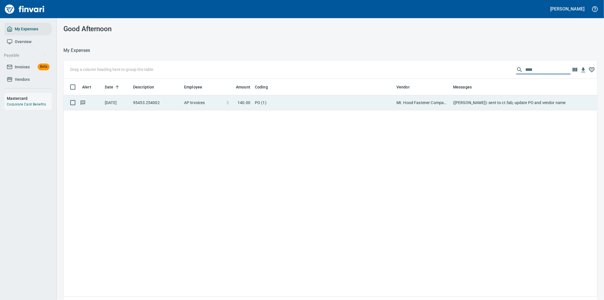
type input "****"
click at [414, 101] on td "Mt. Hood Fastener Company (1-10679)" at bounding box center [422, 102] width 57 height 15
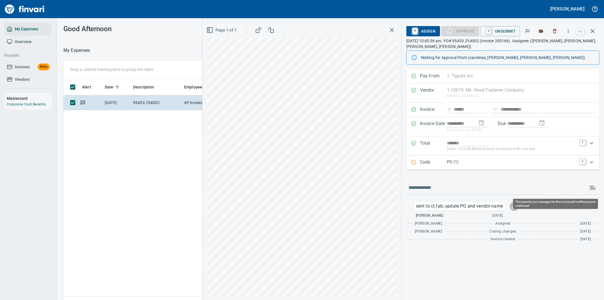
scroll to position [228, 383]
click at [592, 161] on icon "Expand" at bounding box center [591, 162] width 7 height 7
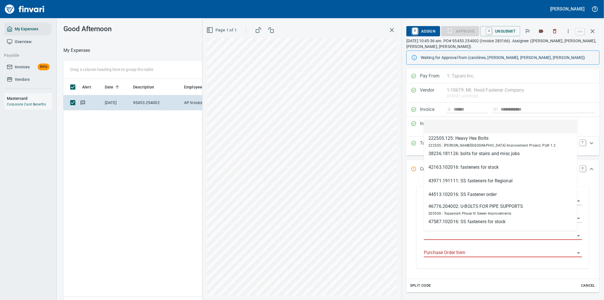
click at [469, 234] on input "Purchase Order" at bounding box center [499, 235] width 151 height 8
type input "*"
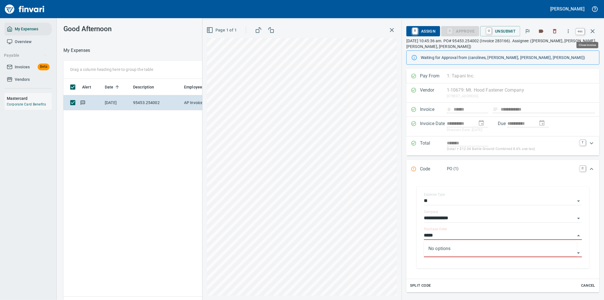
type input "*****"
click at [594, 31] on icon "button" at bounding box center [593, 31] width 7 height 7
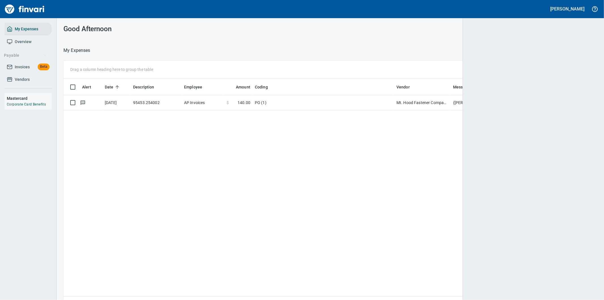
scroll to position [228, 525]
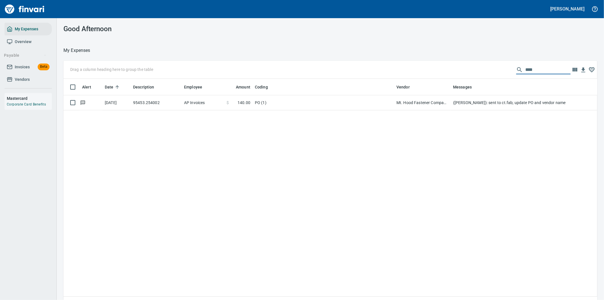
drag, startPoint x: 539, startPoint y: 69, endPoint x: 478, endPoint y: 70, distance: 61.2
click at [478, 70] on div "Drag a column heading here to group the table ****" at bounding box center [330, 70] width 534 height 18
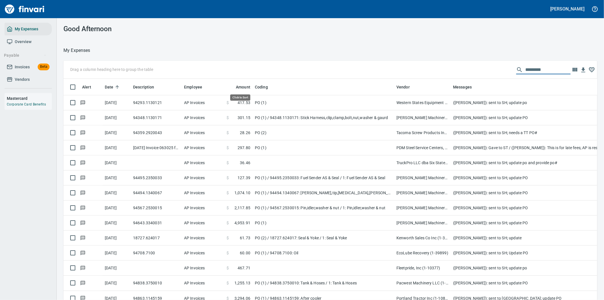
scroll to position [228, 520]
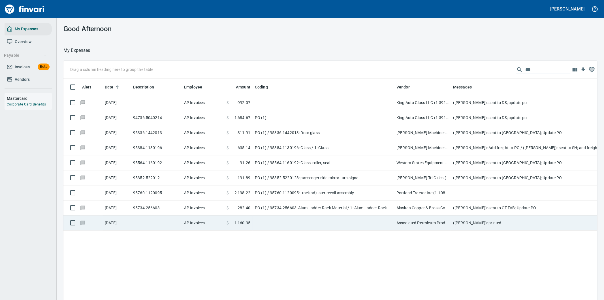
type input "***"
click at [312, 223] on td at bounding box center [324, 222] width 142 height 15
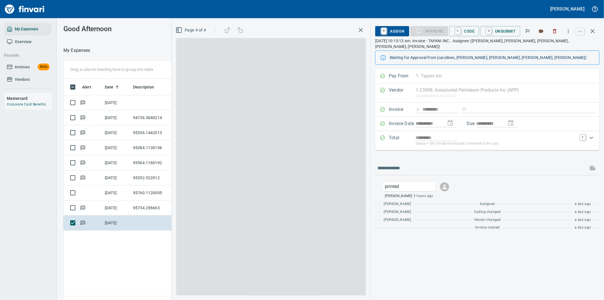
scroll to position [228, 383]
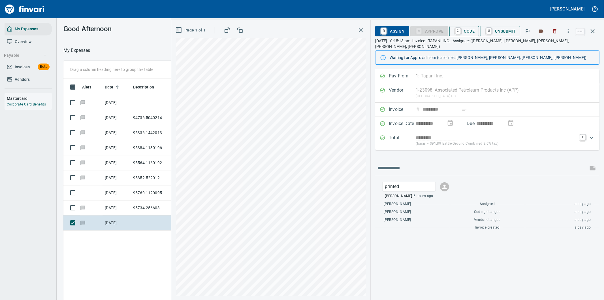
click at [467, 27] on span "C Code" at bounding box center [464, 31] width 21 height 10
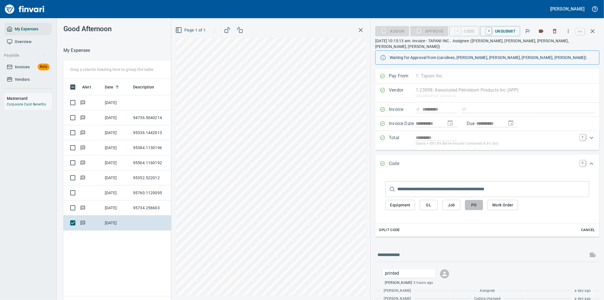
click at [472, 201] on span "PO" at bounding box center [474, 204] width 9 height 7
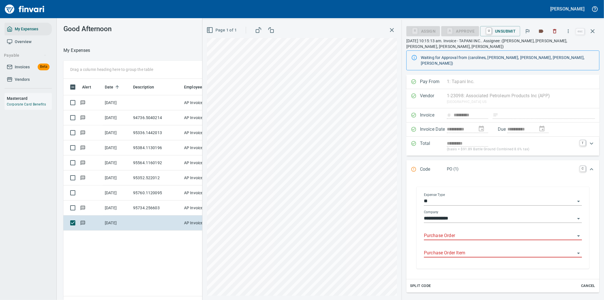
click at [455, 227] on div "Purchase Order" at bounding box center [503, 233] width 158 height 13
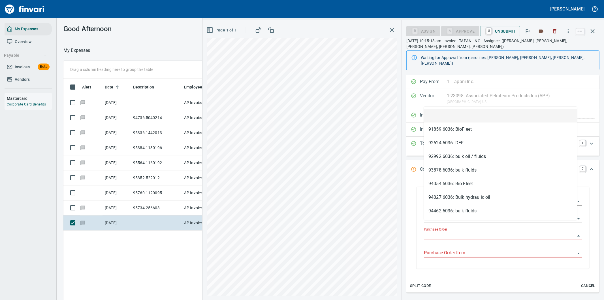
click at [455, 232] on input "Purchase Order" at bounding box center [499, 236] width 151 height 8
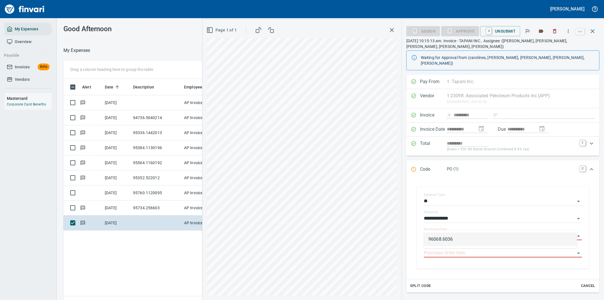
click at [452, 239] on li "96068.6036" at bounding box center [500, 239] width 153 height 14
type input "**********"
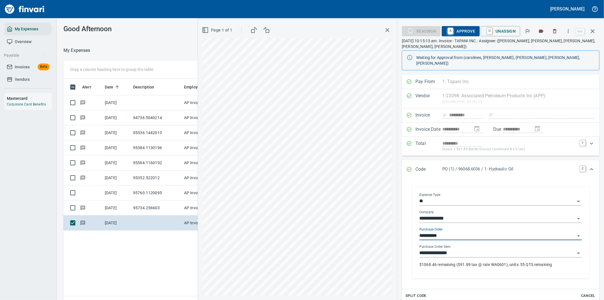
type input "**********"
click at [448, 262] on p "$1068.46 remaining ($91.89 tax @ rate WA0601), units: 55 QTS remaining" at bounding box center [501, 265] width 163 height 6
click at [460, 31] on span "A Approve" at bounding box center [461, 31] width 29 height 10
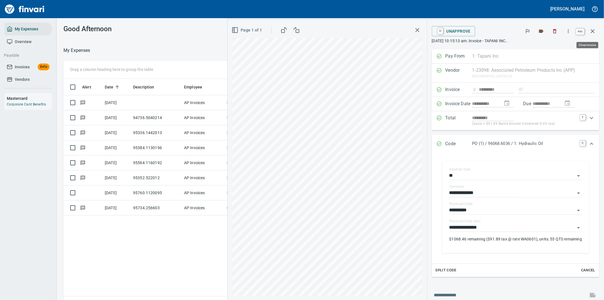
click at [593, 31] on icon "button" at bounding box center [593, 31] width 4 height 4
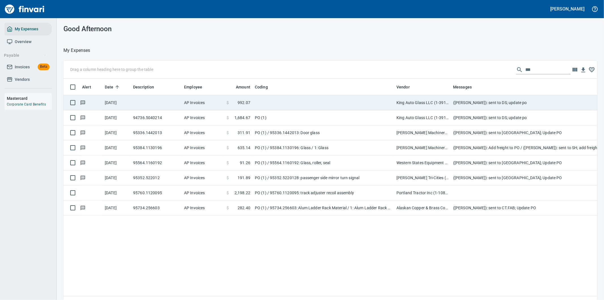
scroll to position [228, 525]
